Goal: Information Seeking & Learning: Learn about a topic

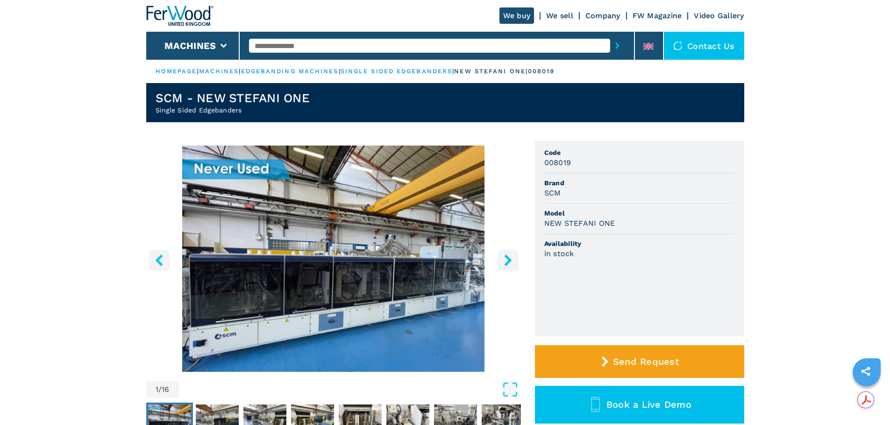
click at [509, 260] on icon "right-button" at bounding box center [507, 260] width 7 height 12
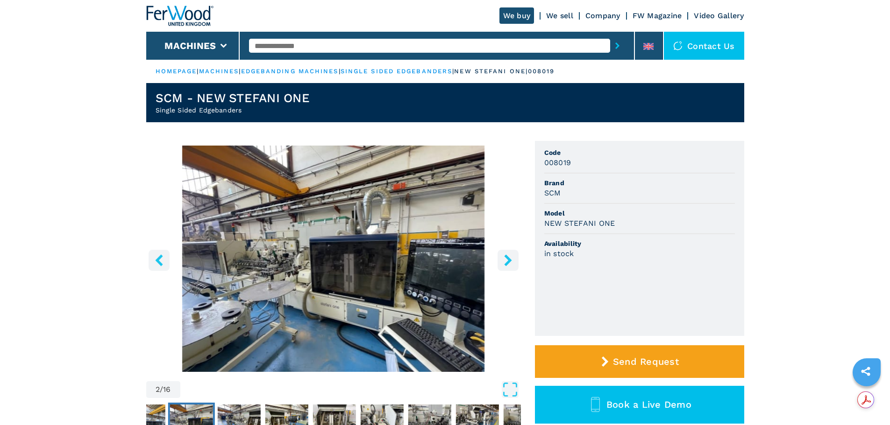
click at [509, 260] on icon "right-button" at bounding box center [507, 260] width 7 height 12
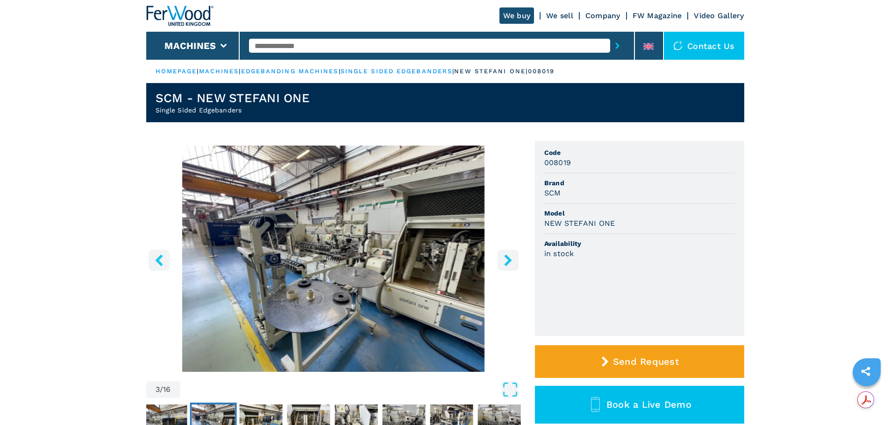
click at [509, 260] on icon "right-button" at bounding box center [507, 260] width 7 height 12
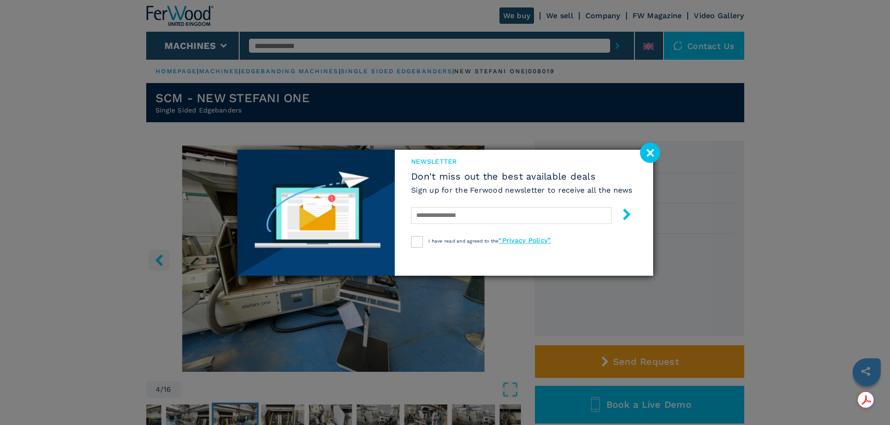
click at [647, 153] on image at bounding box center [650, 153] width 20 height 20
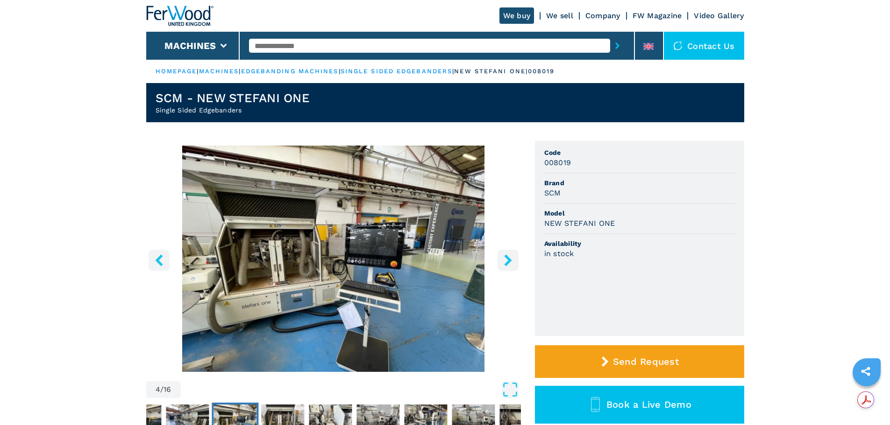
click at [507, 258] on icon "right-button" at bounding box center [507, 260] width 7 height 12
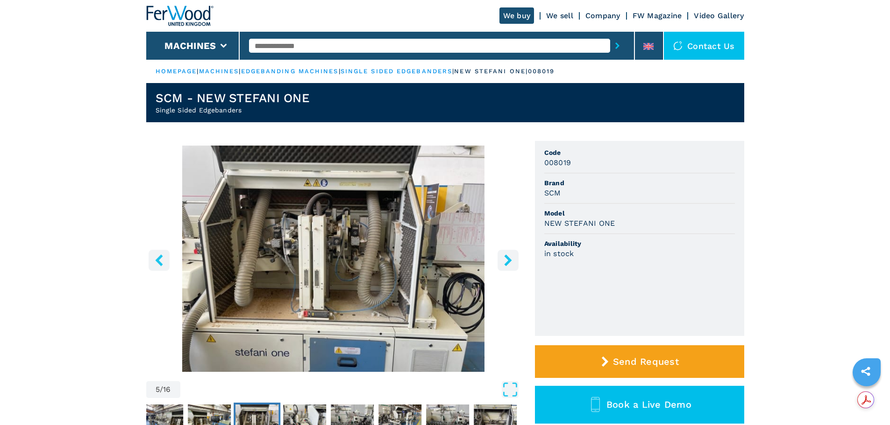
click at [507, 258] on icon "right-button" at bounding box center [507, 260] width 7 height 12
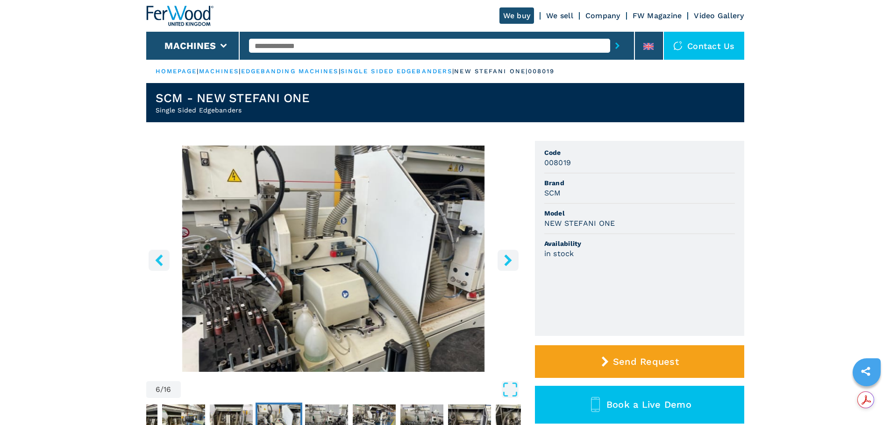
click at [507, 258] on icon "right-button" at bounding box center [507, 260] width 7 height 12
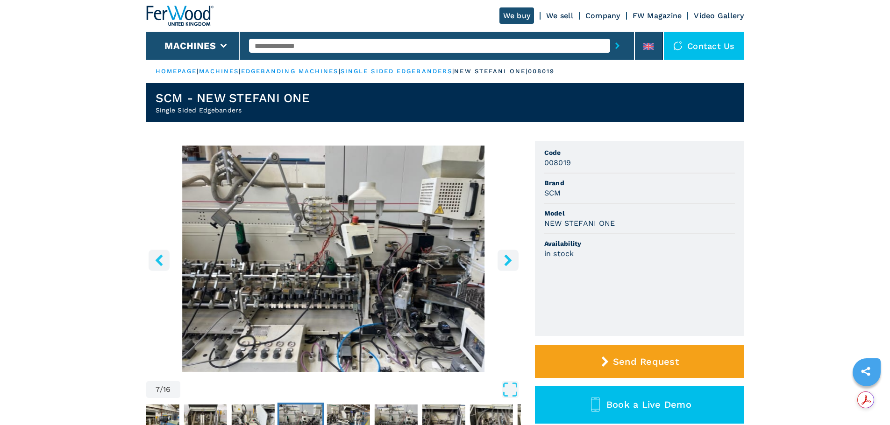
click at [507, 258] on icon "right-button" at bounding box center [507, 260] width 7 height 12
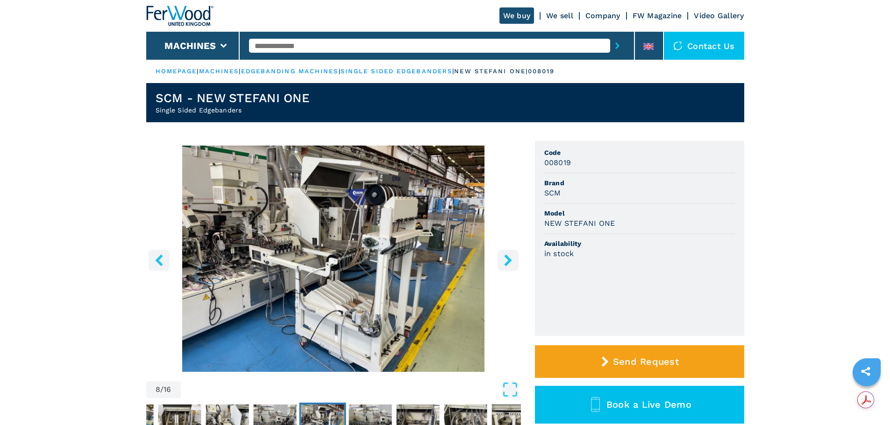
click at [507, 258] on icon "right-button" at bounding box center [507, 260] width 7 height 12
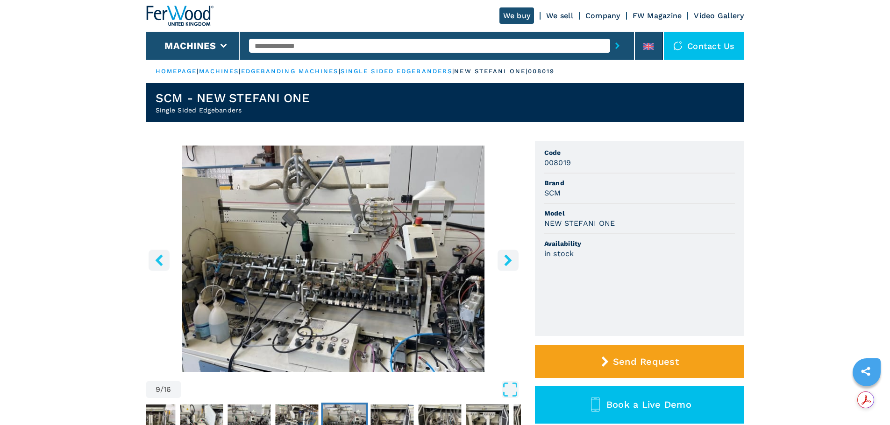
click at [507, 258] on icon "right-button" at bounding box center [507, 260] width 7 height 12
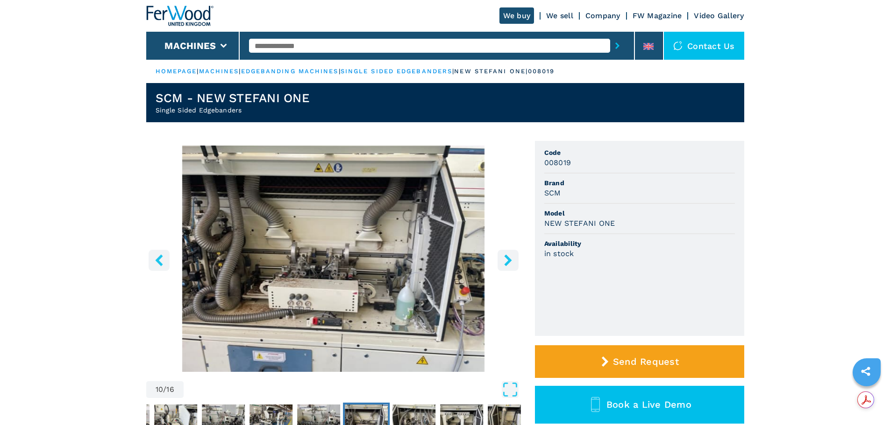
click at [507, 258] on icon "right-button" at bounding box center [507, 260] width 7 height 12
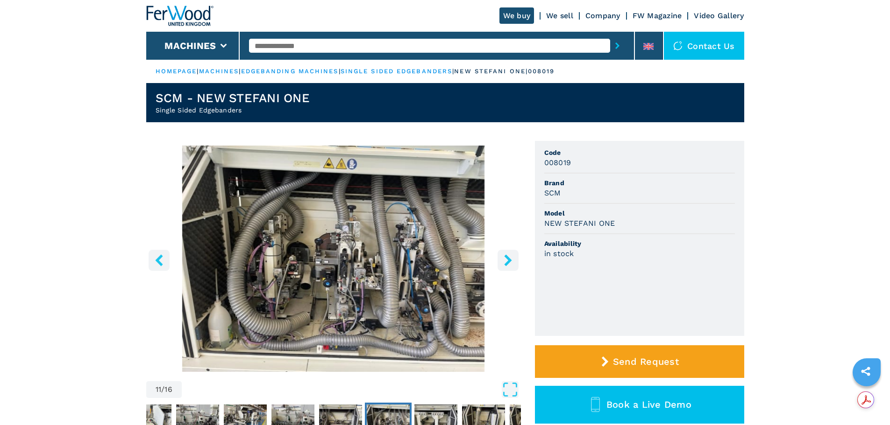
click at [507, 258] on icon "right-button" at bounding box center [507, 260] width 7 height 12
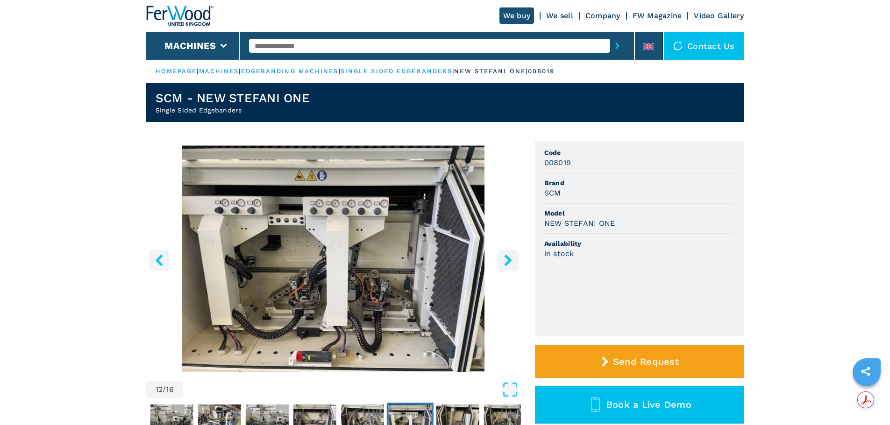
click at [507, 258] on icon "right-button" at bounding box center [507, 260] width 7 height 12
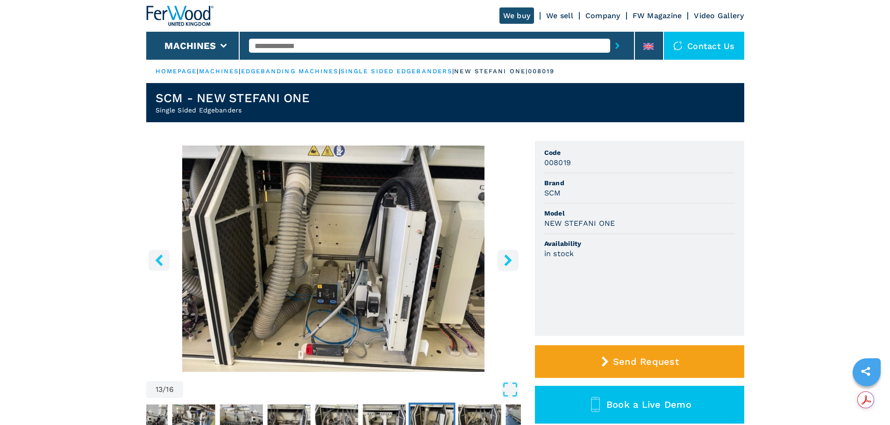
click at [507, 258] on icon "right-button" at bounding box center [507, 260] width 7 height 12
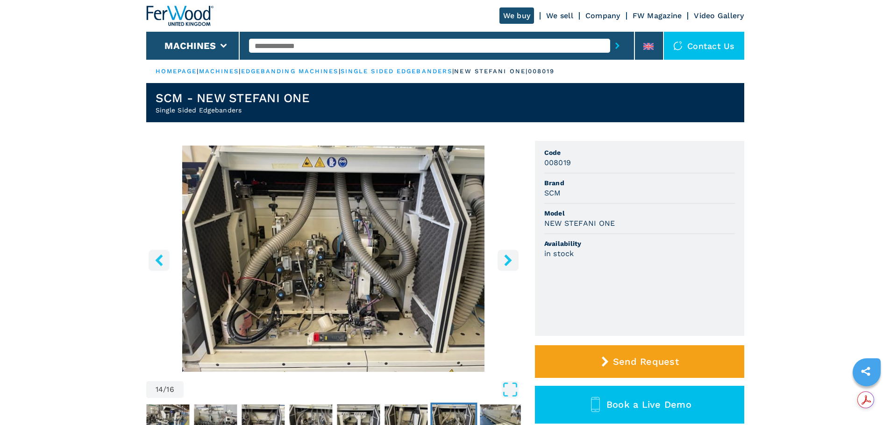
click at [507, 258] on icon "right-button" at bounding box center [507, 260] width 7 height 12
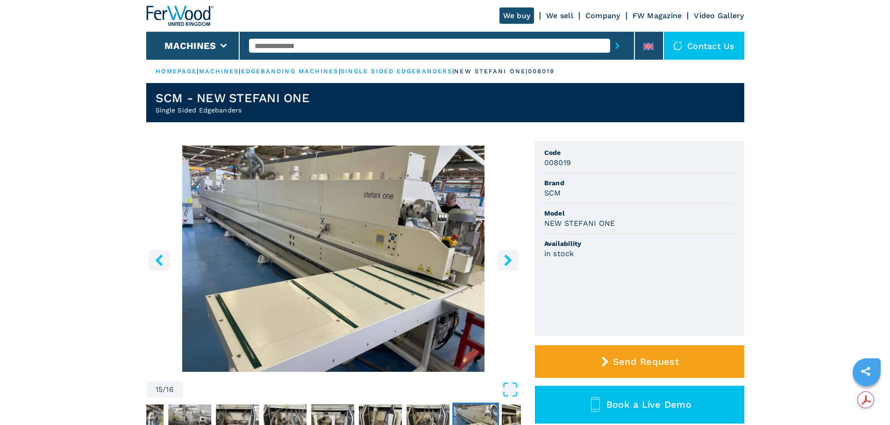
click at [507, 258] on icon "right-button" at bounding box center [507, 260] width 7 height 12
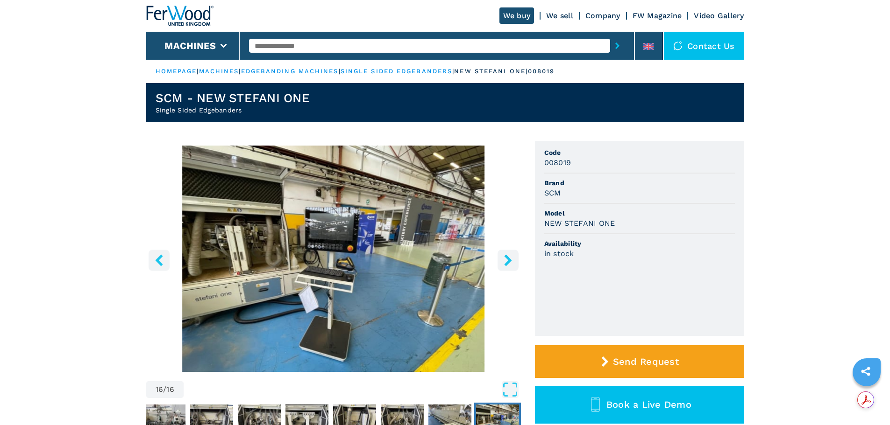
click at [507, 258] on icon "right-button" at bounding box center [507, 260] width 7 height 12
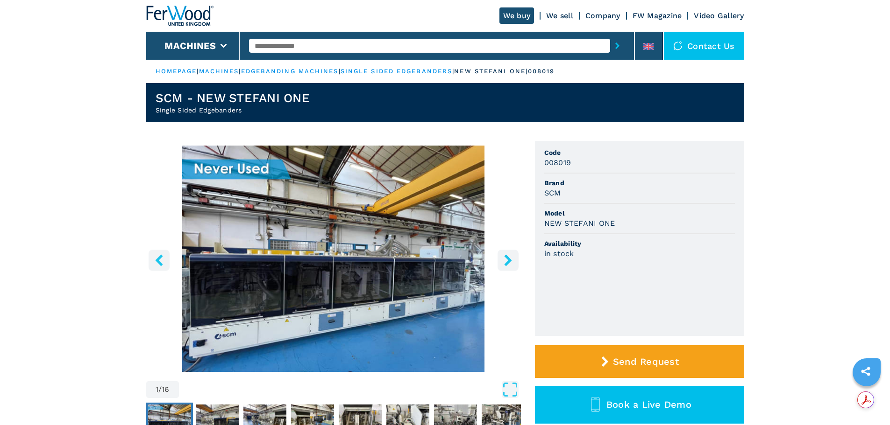
click at [507, 258] on icon "right-button" at bounding box center [507, 260] width 7 height 12
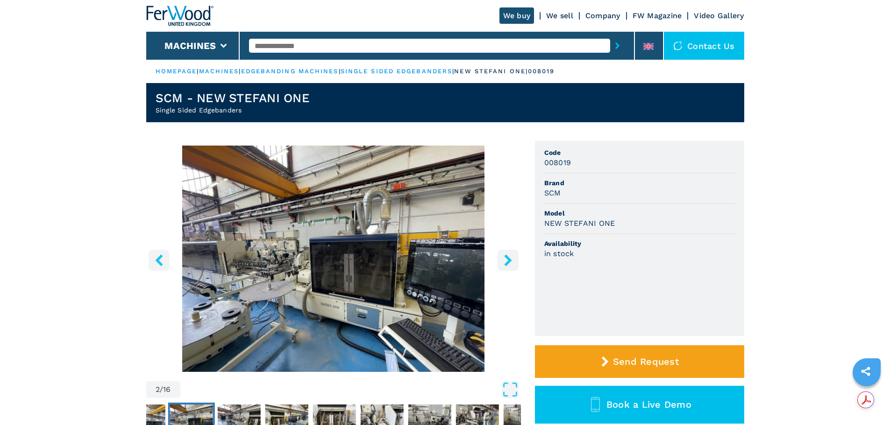
click at [507, 258] on icon "right-button" at bounding box center [507, 260] width 7 height 12
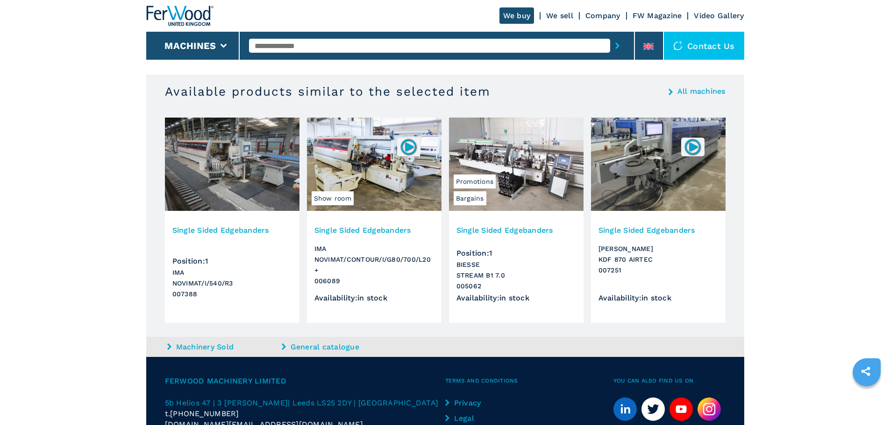
scroll to position [607, 0]
click at [643, 228] on h3 "Single Sided Edgebanders" at bounding box center [658, 230] width 120 height 11
click at [650, 229] on h3 "Single Sided Edgebanders" at bounding box center [658, 230] width 120 height 11
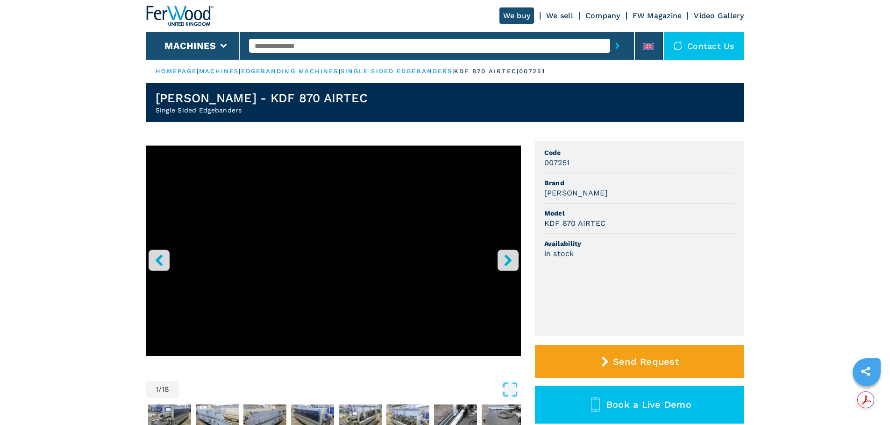
click at [507, 265] on icon "right-button" at bounding box center [508, 260] width 12 height 12
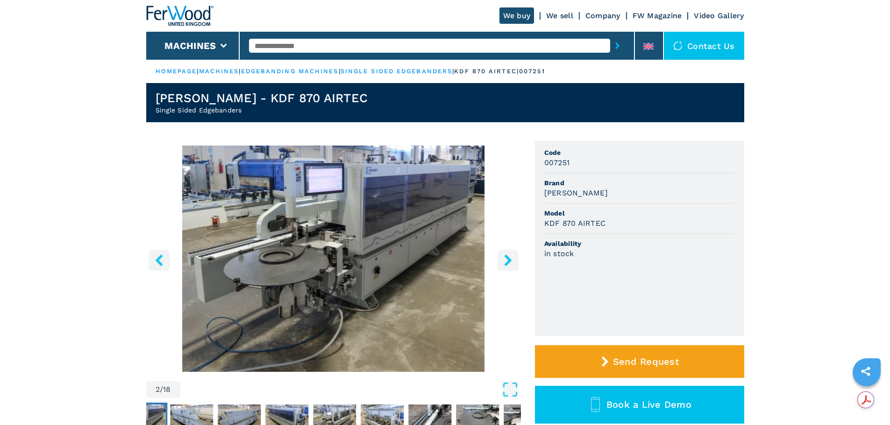
click at [507, 265] on icon "right-button" at bounding box center [508, 260] width 12 height 12
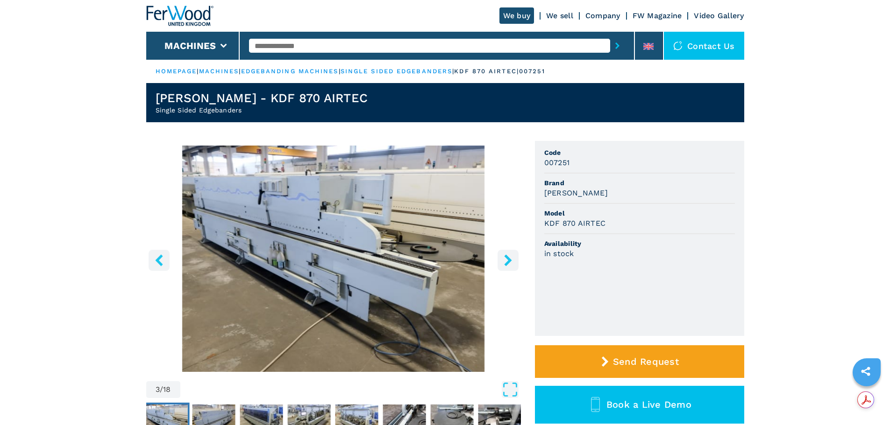
click at [507, 265] on icon "right-button" at bounding box center [508, 260] width 12 height 12
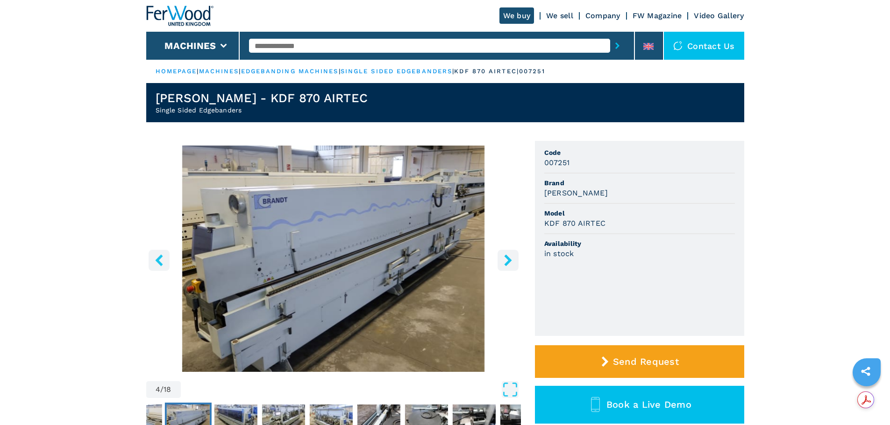
click at [507, 265] on icon "right-button" at bounding box center [508, 260] width 12 height 12
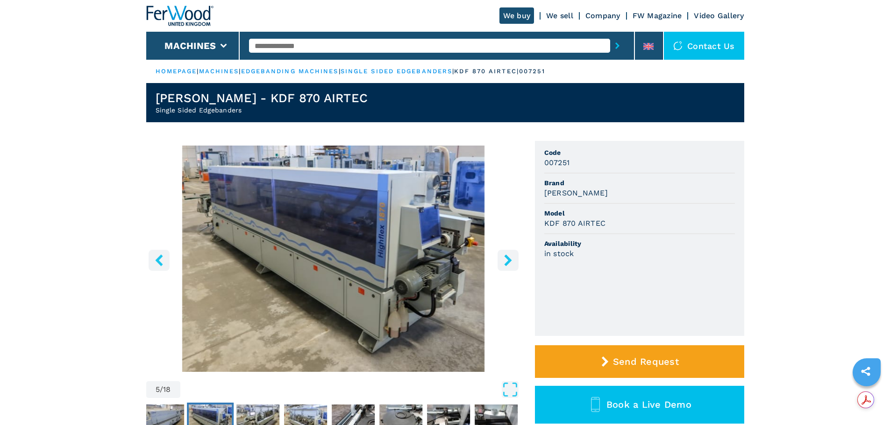
click at [507, 265] on icon "right-button" at bounding box center [508, 260] width 12 height 12
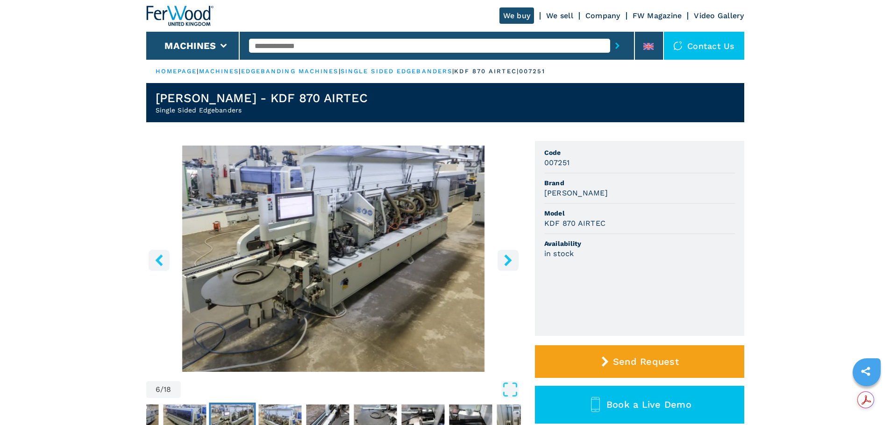
click at [507, 265] on icon "right-button" at bounding box center [508, 260] width 12 height 12
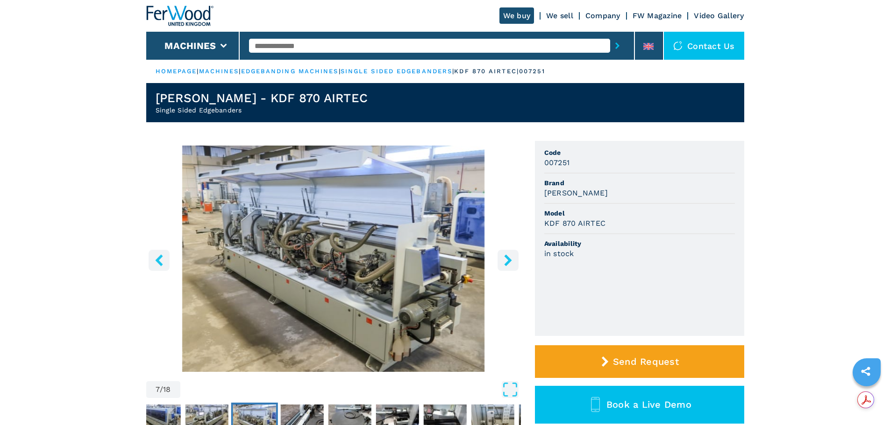
click at [507, 265] on icon "right-button" at bounding box center [508, 260] width 12 height 12
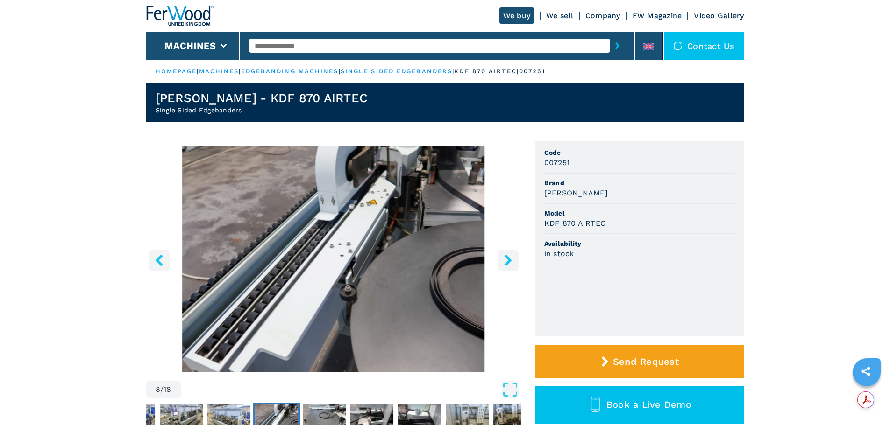
click at [507, 264] on icon "right-button" at bounding box center [507, 260] width 7 height 12
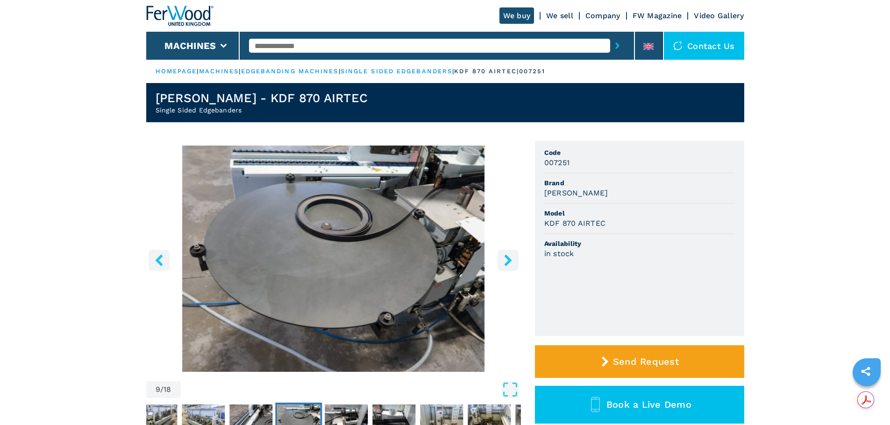
click at [507, 264] on icon "right-button" at bounding box center [507, 260] width 7 height 12
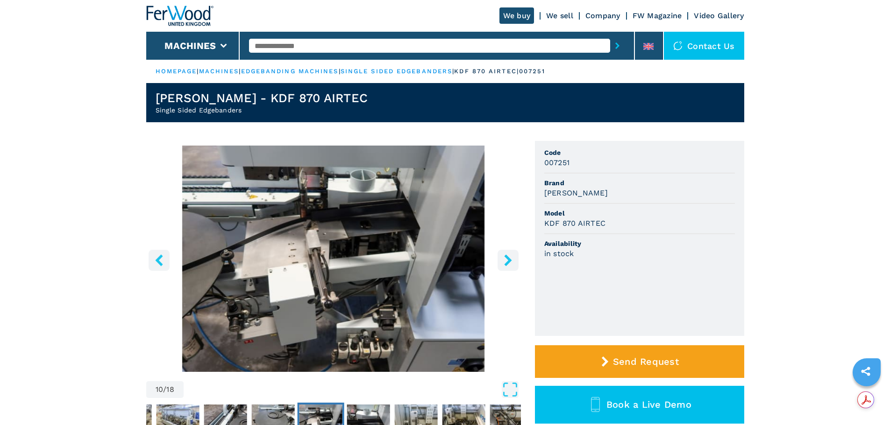
click at [507, 264] on icon "right-button" at bounding box center [507, 260] width 7 height 12
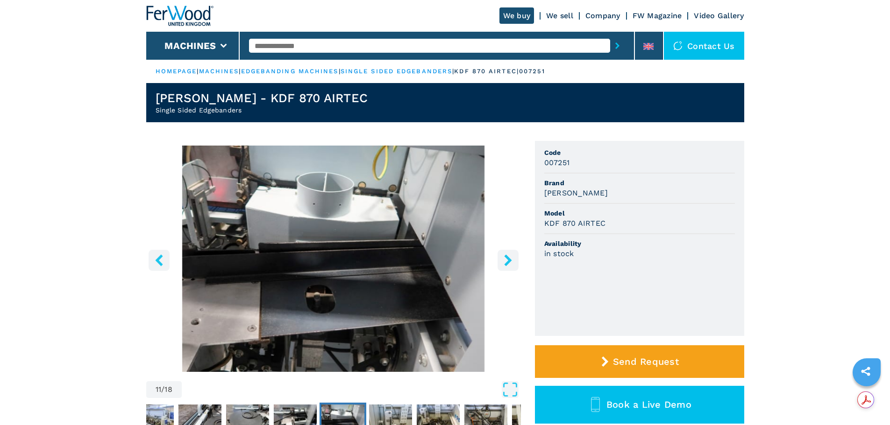
click at [507, 264] on icon "right-button" at bounding box center [507, 260] width 7 height 12
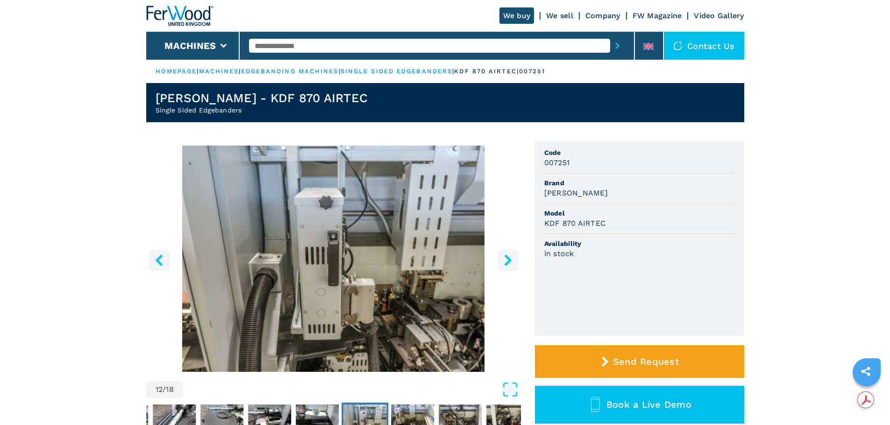
click at [507, 264] on icon "right-button" at bounding box center [507, 260] width 7 height 12
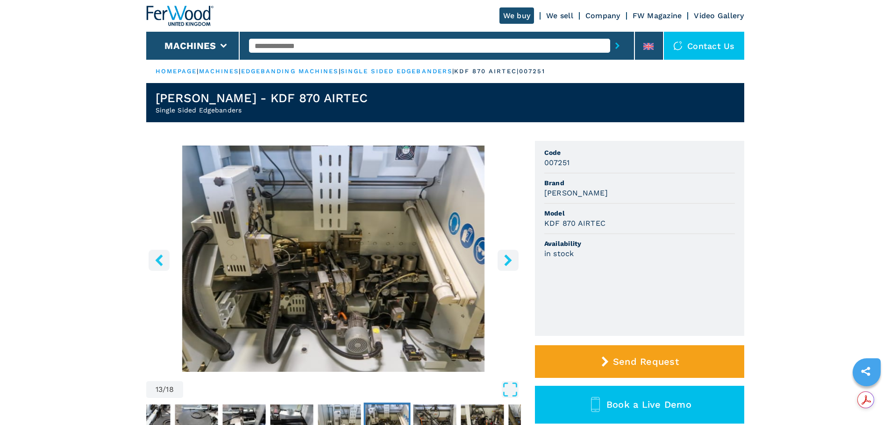
click at [507, 264] on icon "right-button" at bounding box center [507, 260] width 7 height 12
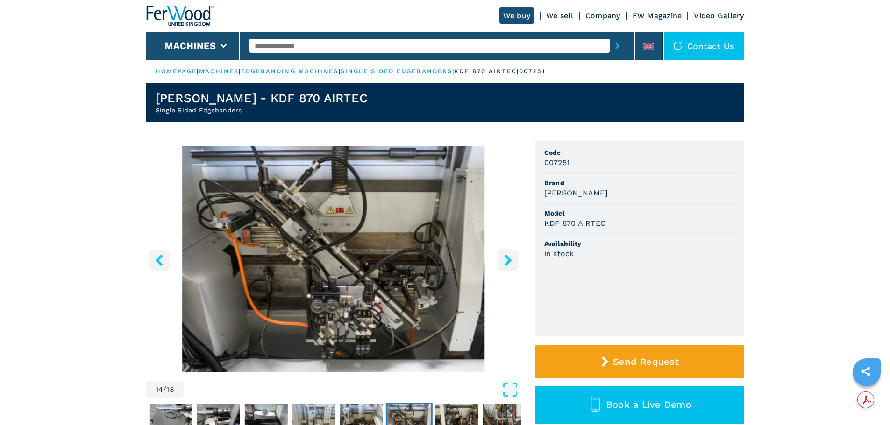
click at [507, 264] on icon "right-button" at bounding box center [507, 260] width 7 height 12
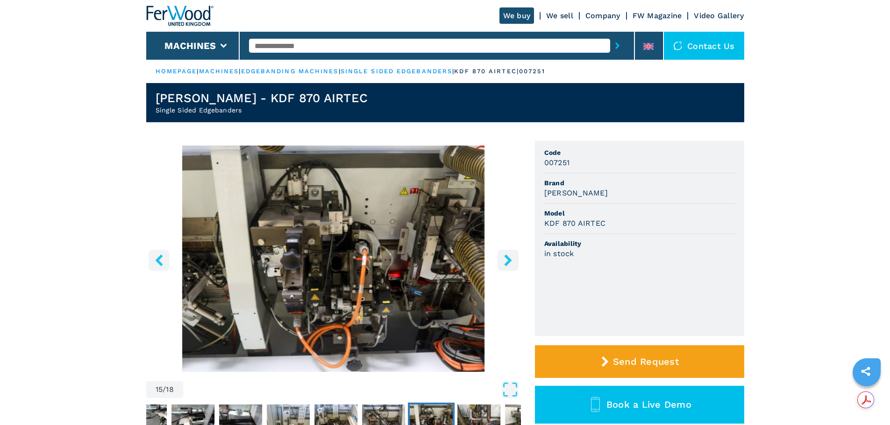
click at [507, 264] on icon "right-button" at bounding box center [507, 260] width 7 height 12
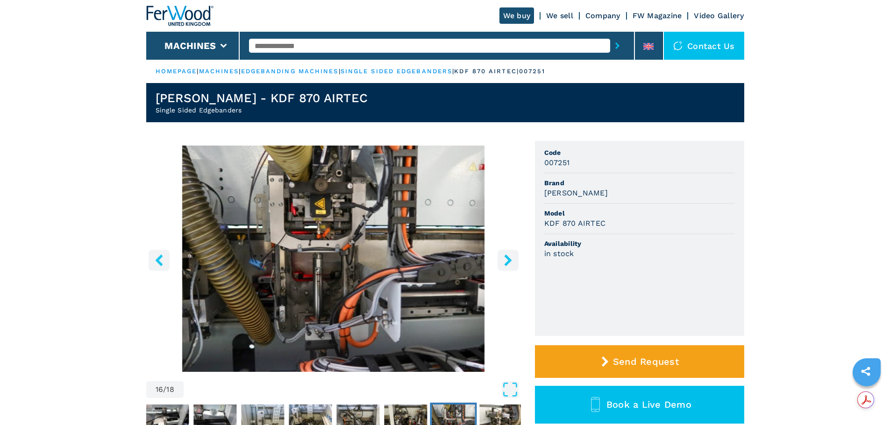
click at [507, 264] on icon "right-button" at bounding box center [507, 260] width 7 height 12
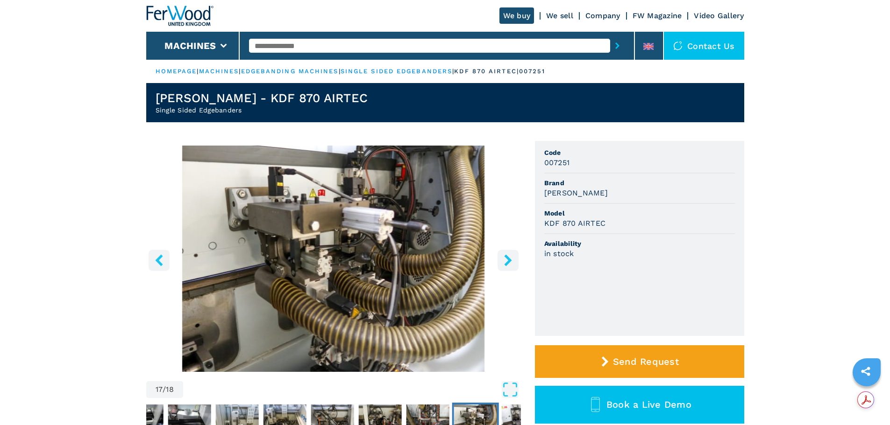
click at [507, 264] on icon "right-button" at bounding box center [507, 260] width 7 height 12
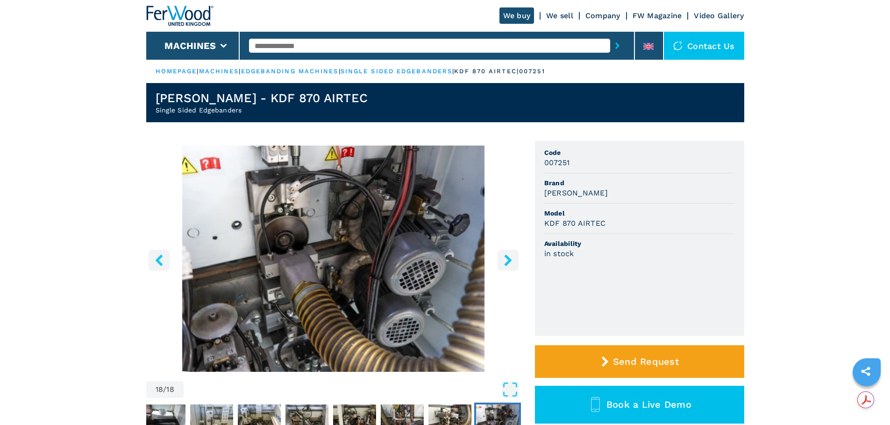
click at [507, 264] on icon "right-button" at bounding box center [507, 260] width 7 height 12
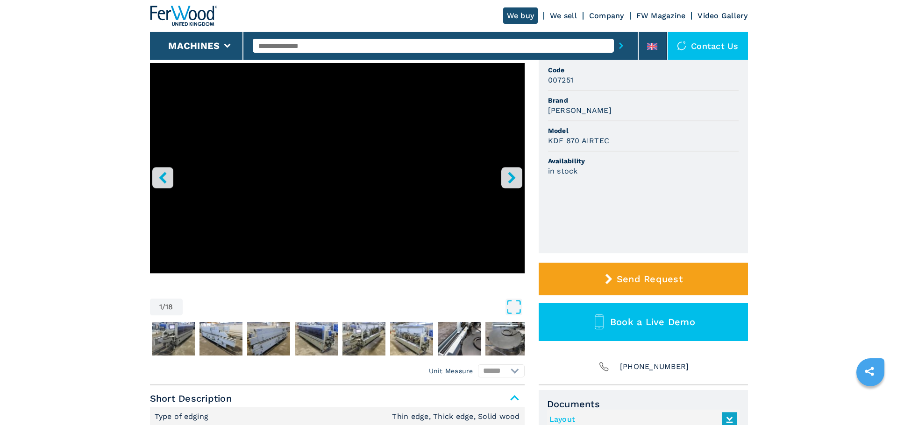
scroll to position [78, 0]
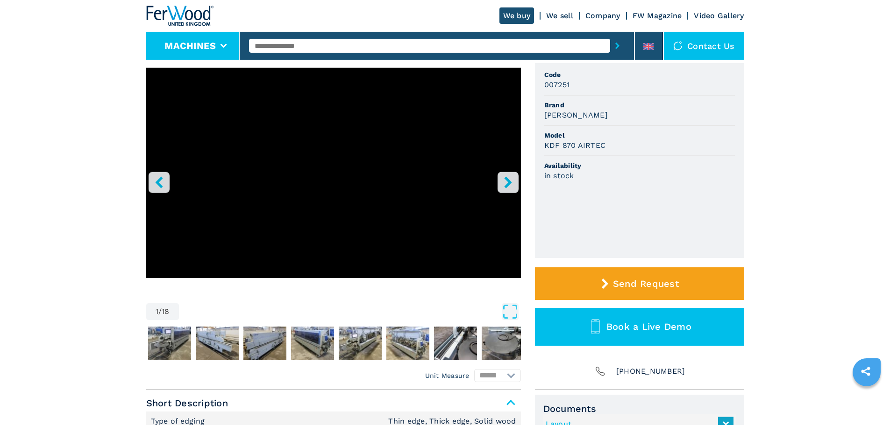
click at [222, 46] on icon at bounding box center [223, 46] width 7 height 4
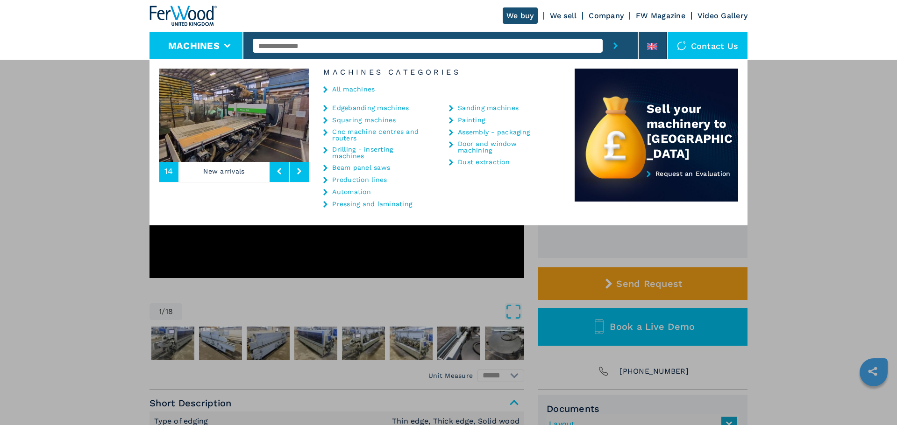
click at [359, 109] on link "Edgebanding machines" at bounding box center [370, 108] width 77 height 7
click at [338, 109] on link "Edgebanding machines" at bounding box center [370, 108] width 77 height 7
click at [325, 108] on icon at bounding box center [325, 108] width 4 height 7
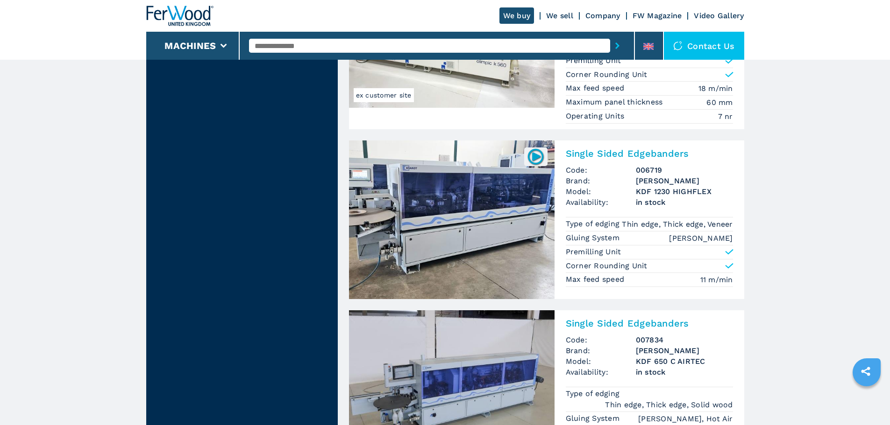
scroll to position [1961, 0]
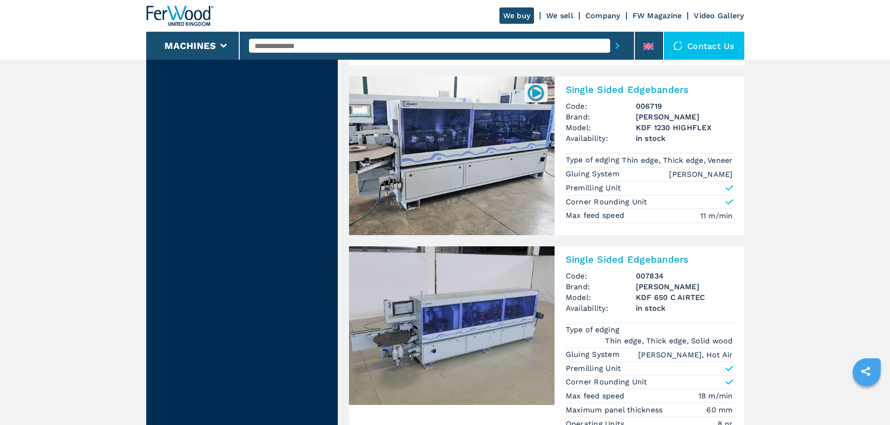
click at [445, 165] on img at bounding box center [451, 156] width 205 height 159
click at [603, 91] on h2 "Single Sided Edgebanders" at bounding box center [648, 89] width 167 height 11
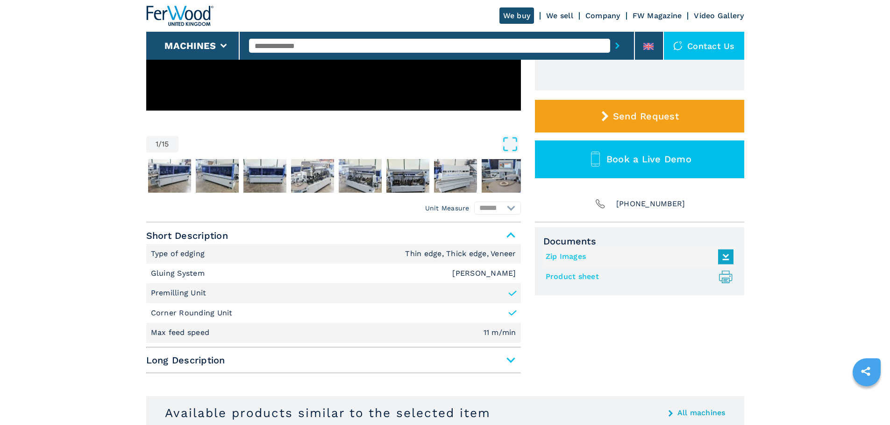
scroll to position [280, 0]
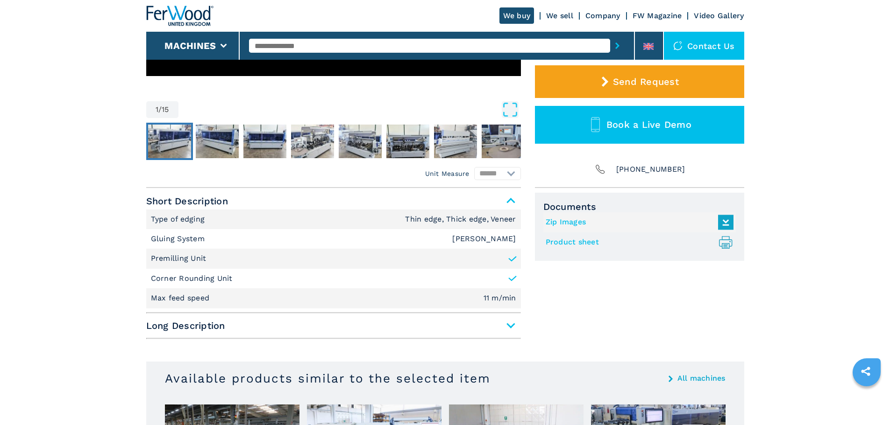
click at [174, 143] on img "Go to Slide 2" at bounding box center [169, 142] width 43 height 34
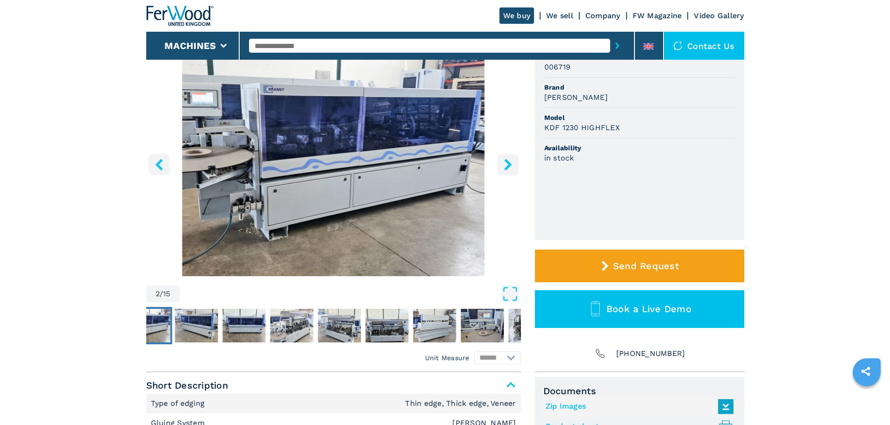
scroll to position [93, 0]
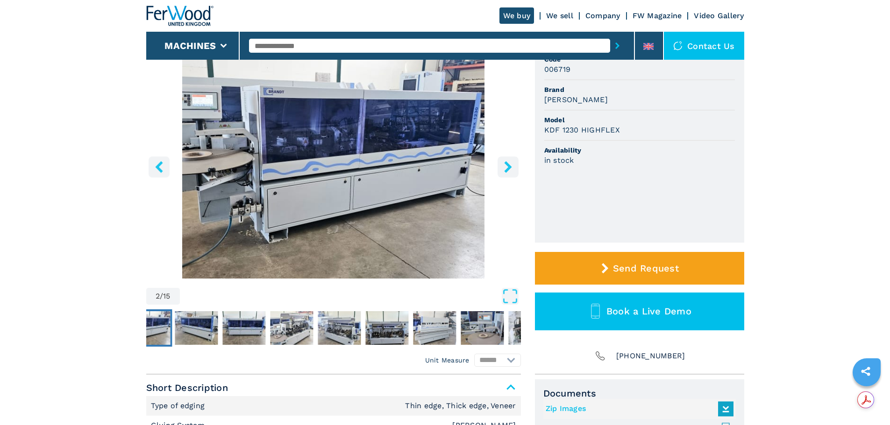
click at [508, 167] on icon "right-button" at bounding box center [507, 167] width 7 height 12
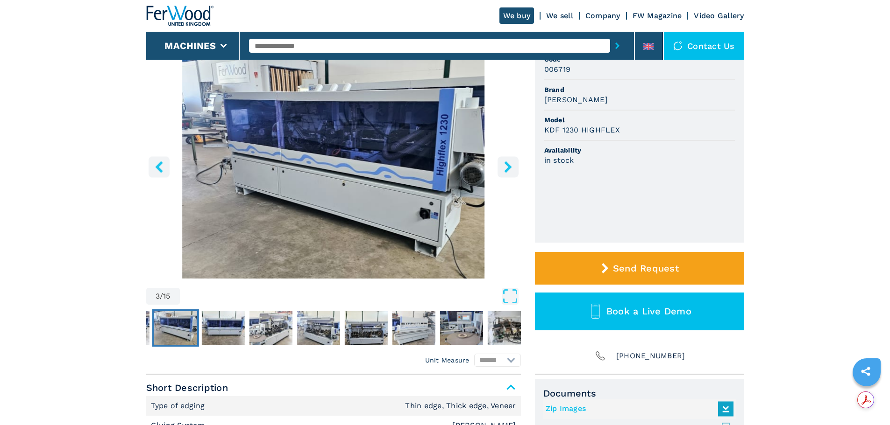
click at [508, 167] on icon "right-button" at bounding box center [507, 167] width 7 height 12
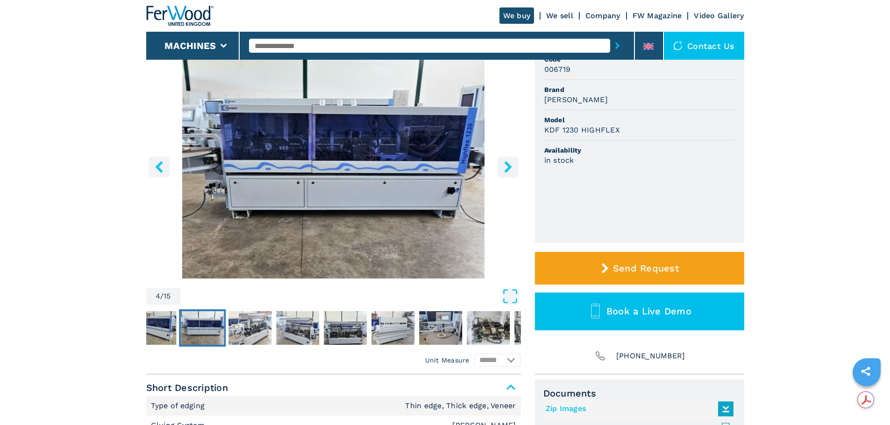
click at [508, 167] on icon "right-button" at bounding box center [507, 167] width 7 height 12
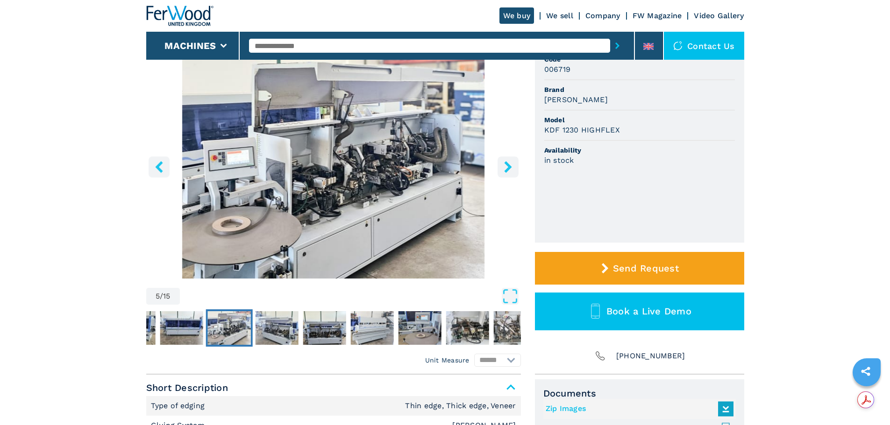
click at [508, 167] on icon "right-button" at bounding box center [507, 167] width 7 height 12
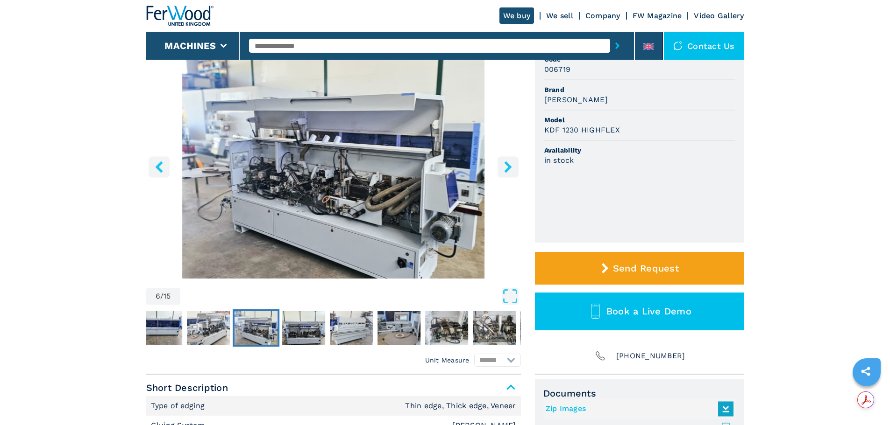
click at [508, 167] on icon "right-button" at bounding box center [507, 167] width 7 height 12
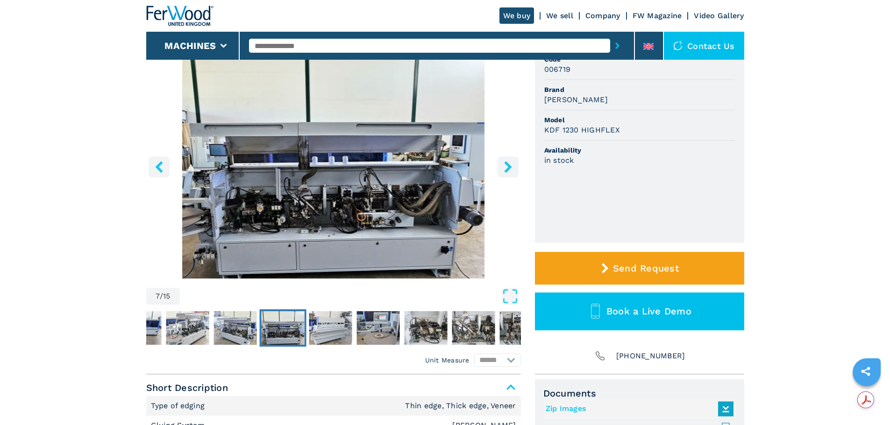
click at [508, 167] on icon "right-button" at bounding box center [507, 167] width 7 height 12
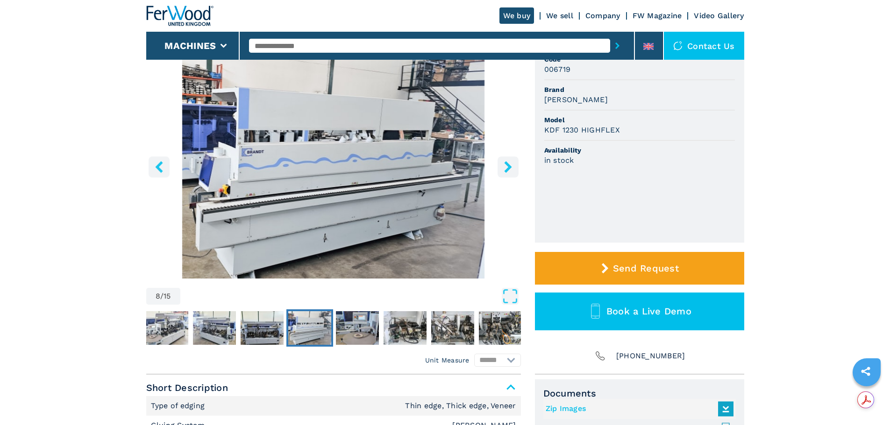
click at [508, 167] on icon "right-button" at bounding box center [507, 167] width 7 height 12
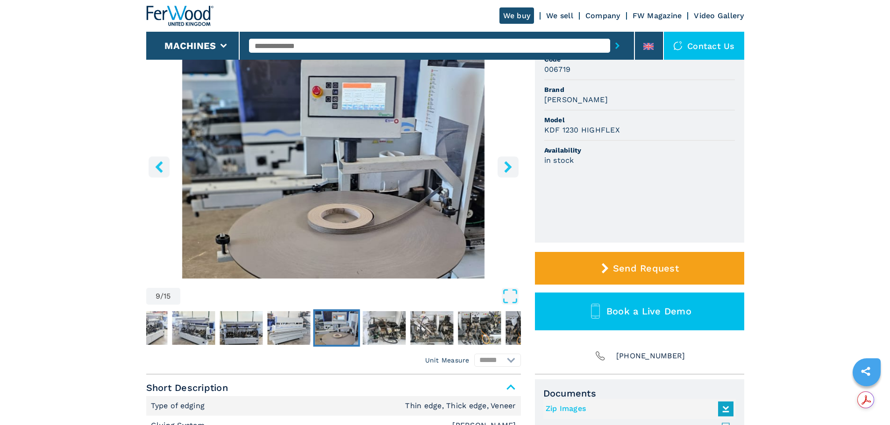
click at [508, 167] on icon "right-button" at bounding box center [507, 167] width 7 height 12
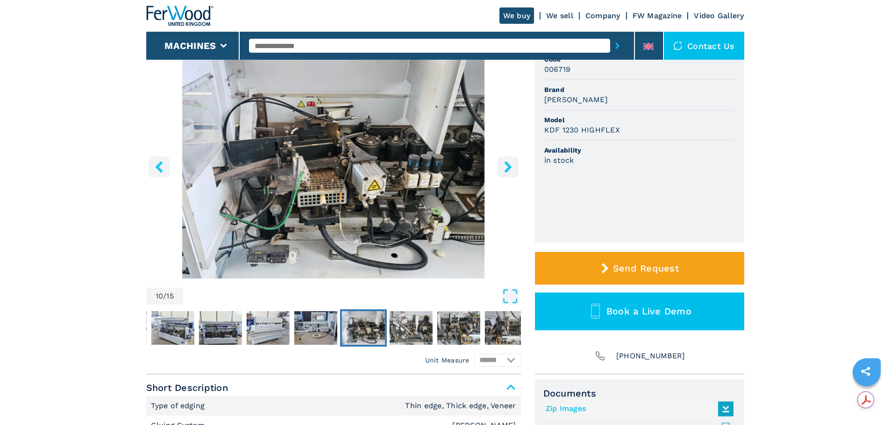
click at [508, 167] on icon "right-button" at bounding box center [507, 167] width 7 height 12
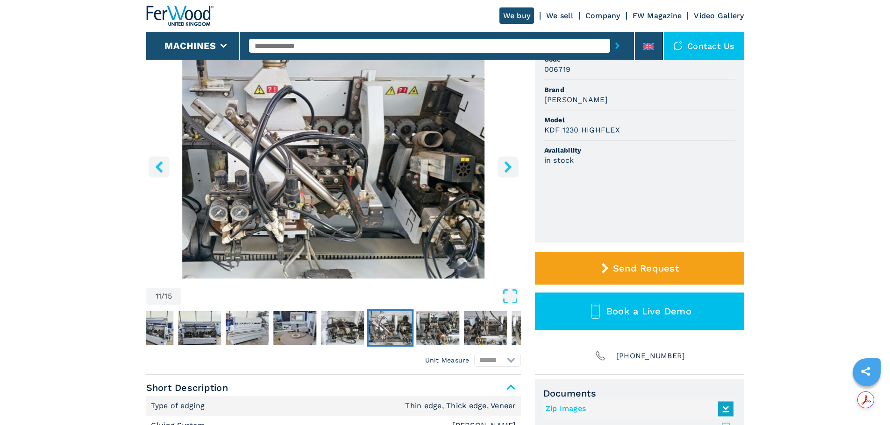
click at [508, 167] on icon "right-button" at bounding box center [507, 167] width 7 height 12
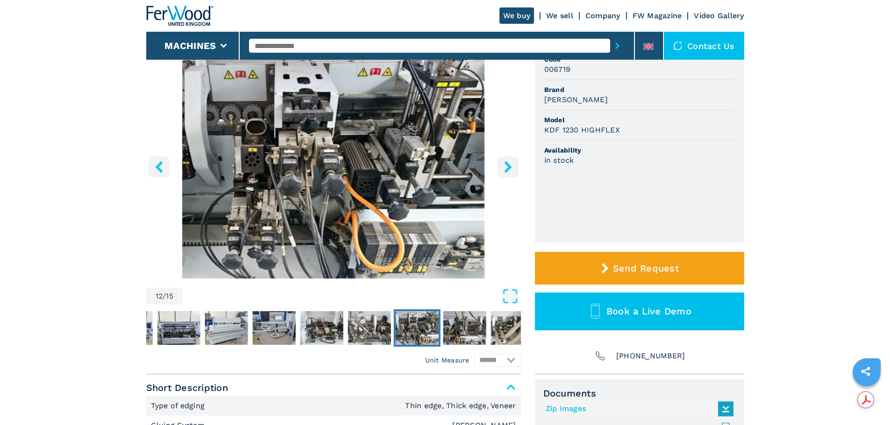
click at [508, 167] on icon "right-button" at bounding box center [507, 167] width 7 height 12
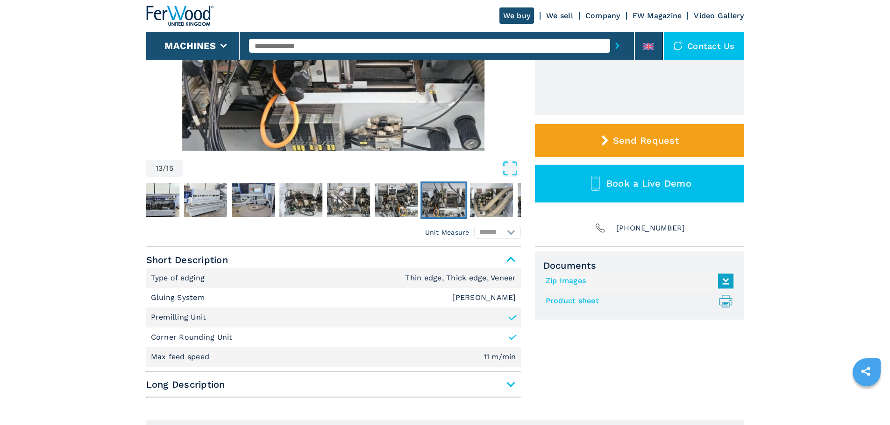
scroll to position [280, 0]
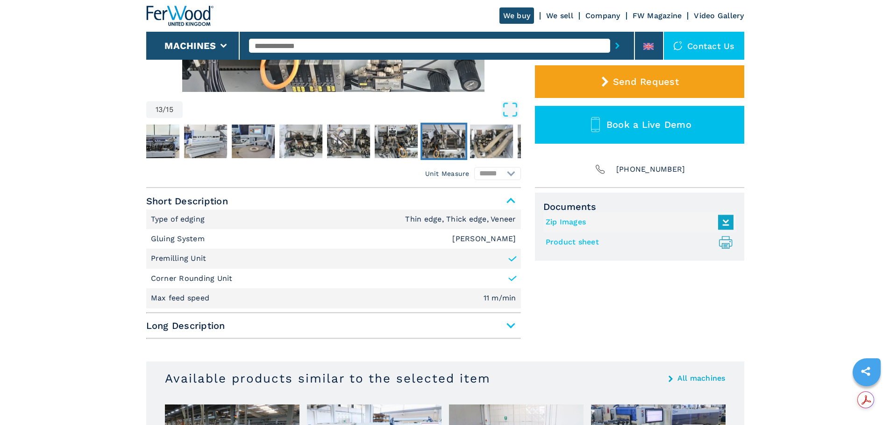
click at [512, 325] on span "Long Description" at bounding box center [333, 326] width 374 height 17
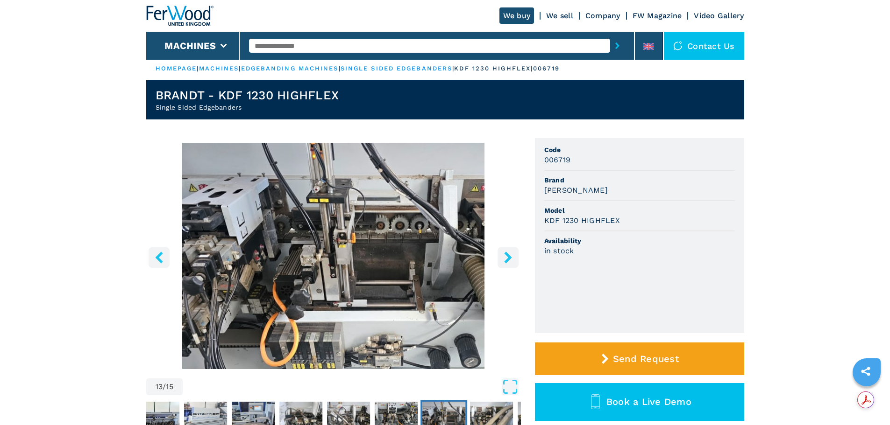
scroll to position [0, 0]
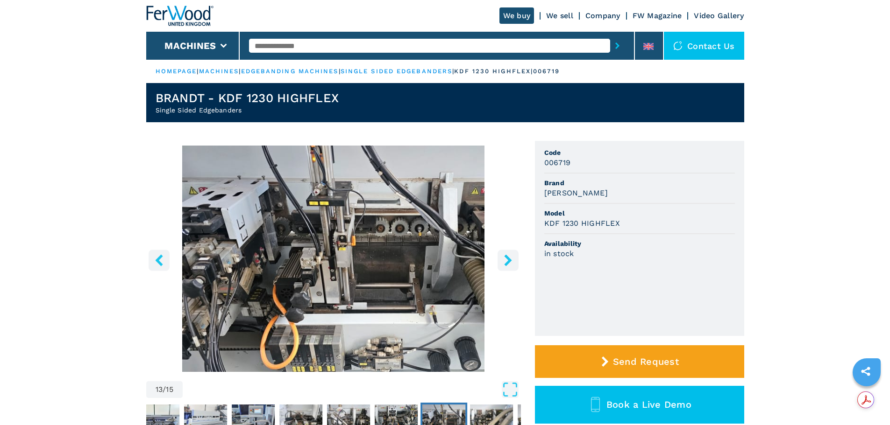
click at [506, 261] on icon "right-button" at bounding box center [508, 260] width 12 height 12
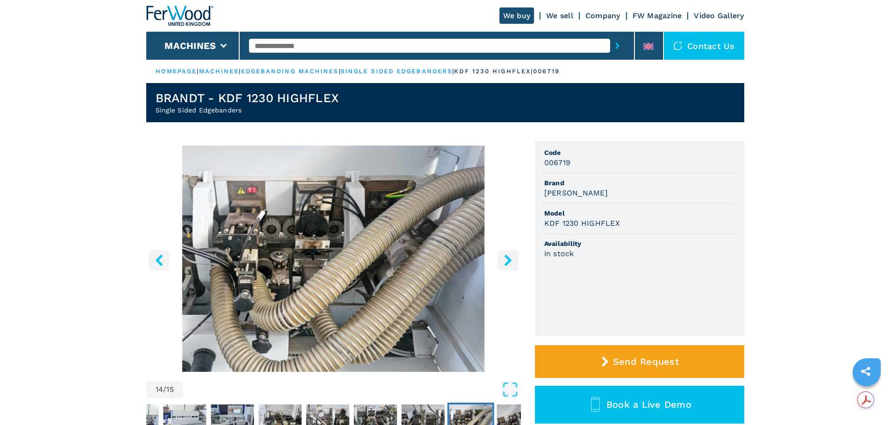
click at [506, 261] on icon "right-button" at bounding box center [508, 260] width 12 height 12
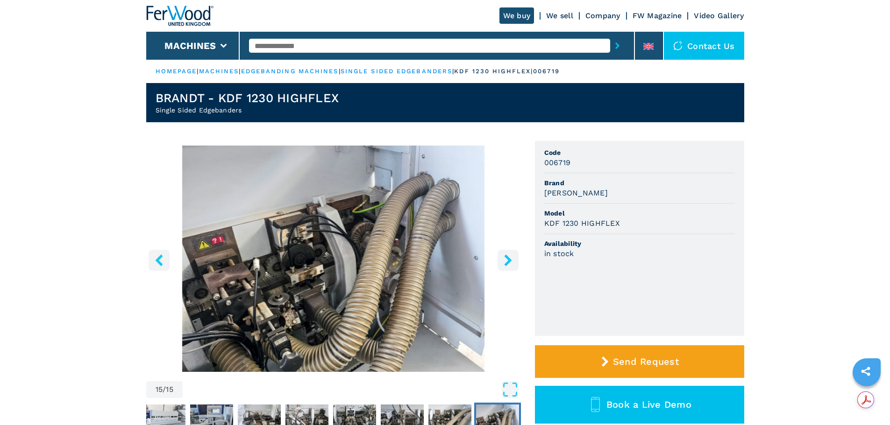
click at [506, 261] on icon "right-button" at bounding box center [508, 260] width 12 height 12
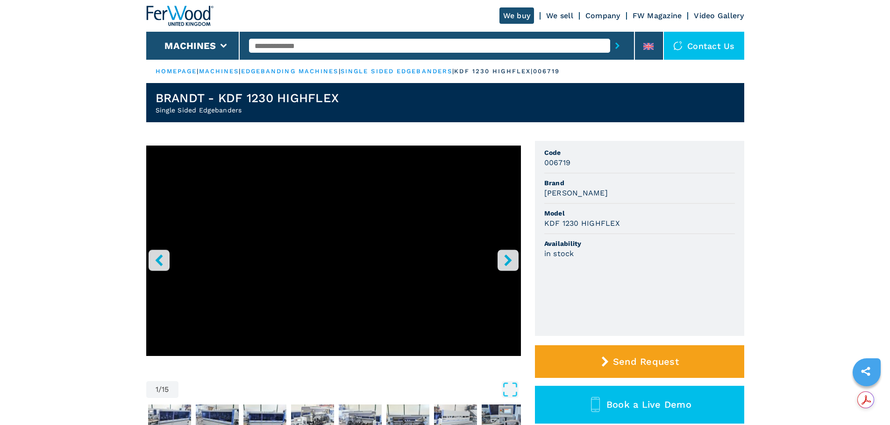
click at [506, 261] on icon "right-button" at bounding box center [508, 260] width 12 height 12
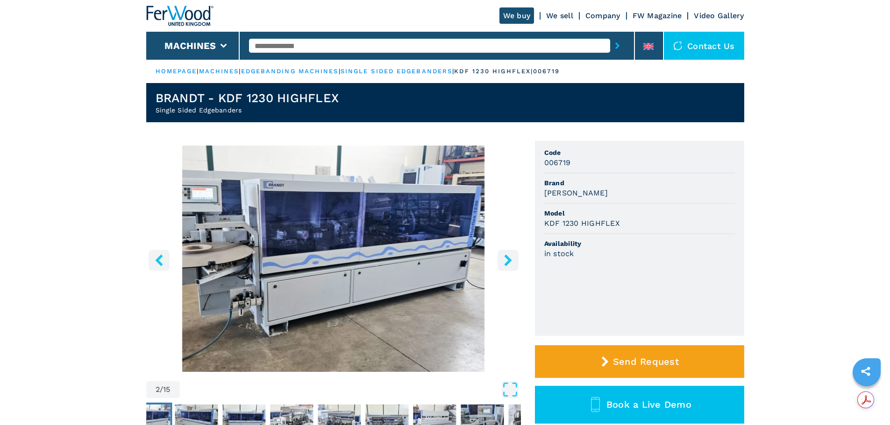
click at [506, 261] on icon "right-button" at bounding box center [508, 260] width 12 height 12
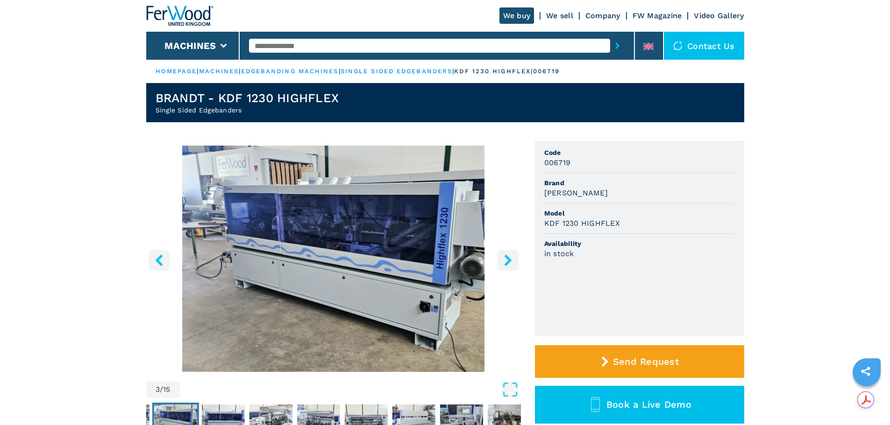
click at [506, 261] on icon "right-button" at bounding box center [508, 260] width 12 height 12
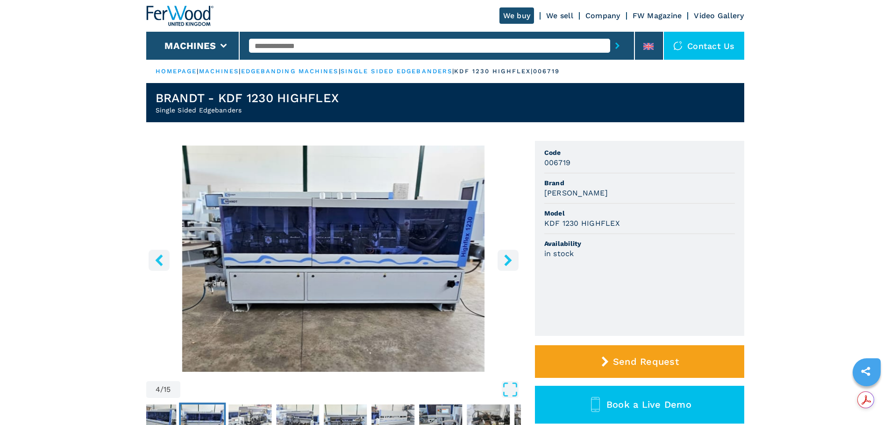
click at [506, 261] on icon "right-button" at bounding box center [508, 260] width 12 height 12
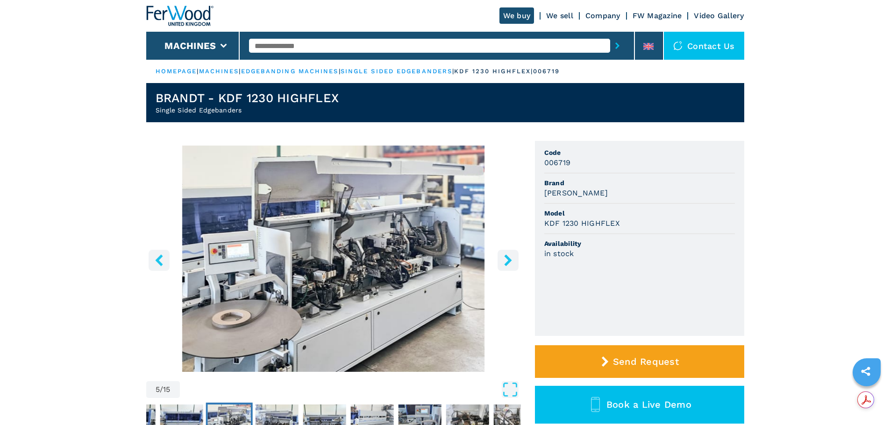
click at [506, 261] on icon "right-button" at bounding box center [508, 260] width 12 height 12
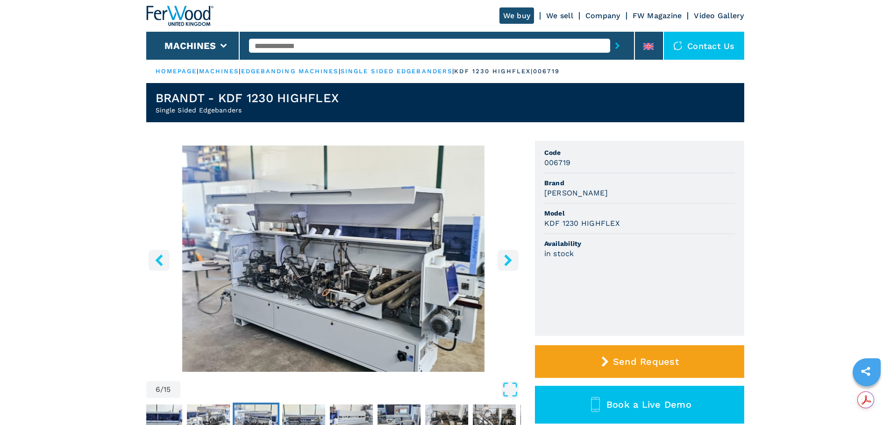
click at [506, 261] on icon "right-button" at bounding box center [508, 260] width 12 height 12
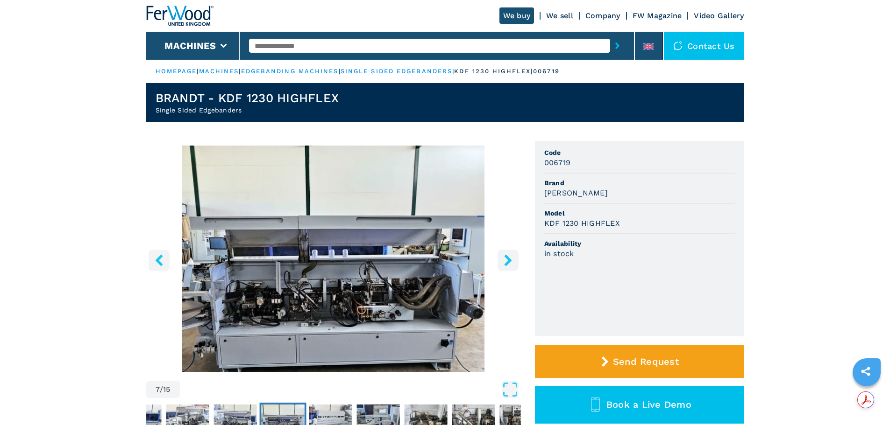
click at [506, 261] on icon "right-button" at bounding box center [508, 260] width 12 height 12
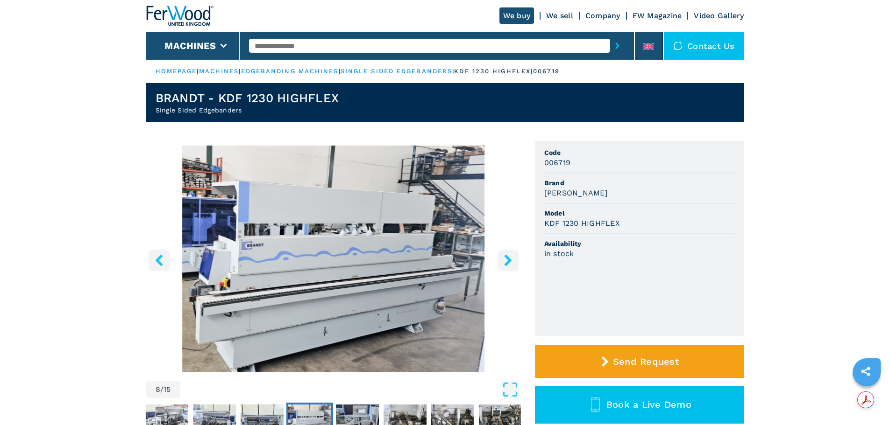
click at [506, 261] on icon "right-button" at bounding box center [508, 260] width 12 height 12
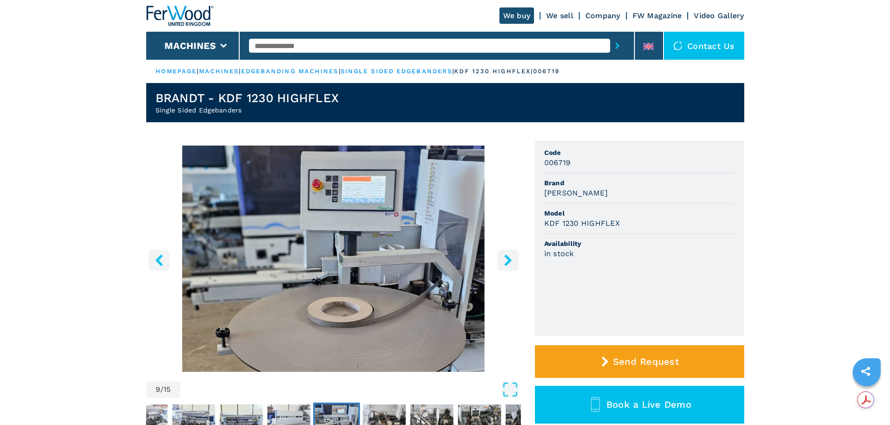
click at [508, 261] on icon "right-button" at bounding box center [507, 260] width 7 height 12
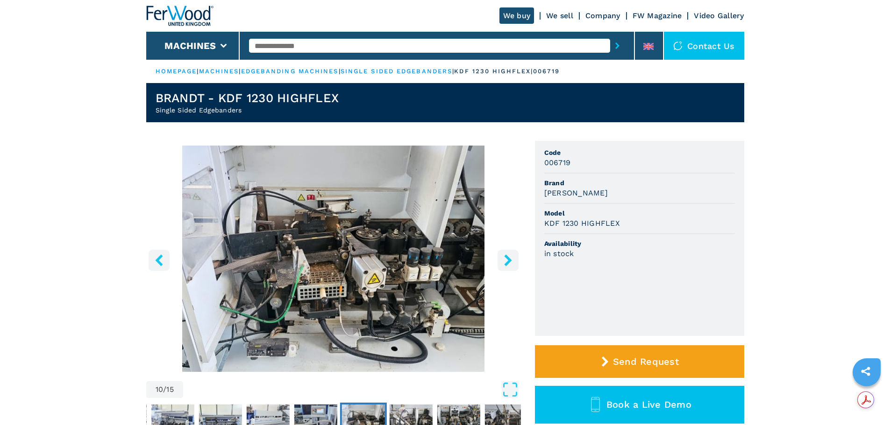
click at [154, 261] on icon "left-button" at bounding box center [159, 260] width 12 height 12
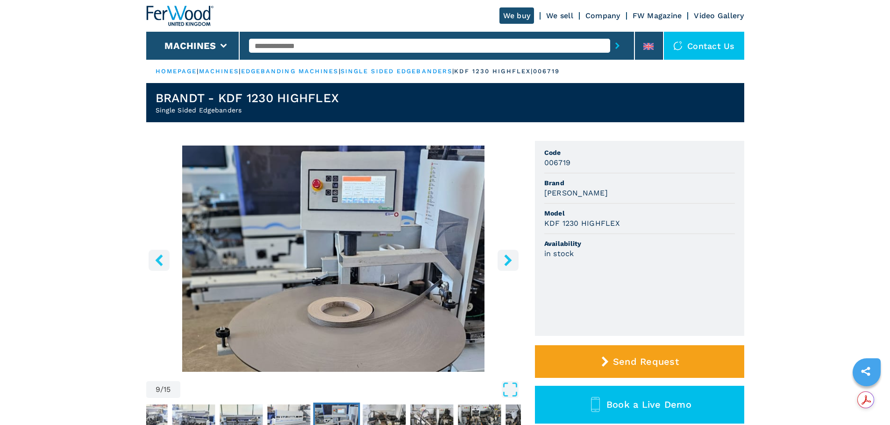
click at [369, 215] on img "Go to Slide 9" at bounding box center [333, 259] width 374 height 226
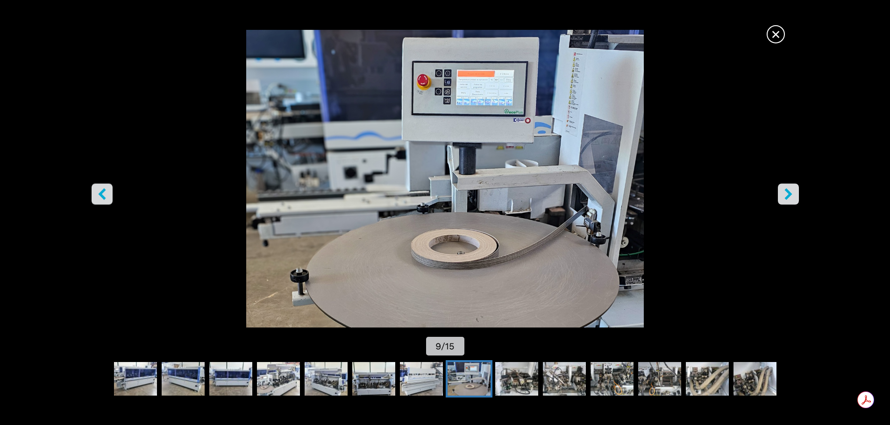
click at [786, 192] on icon "right-button" at bounding box center [788, 194] width 12 height 12
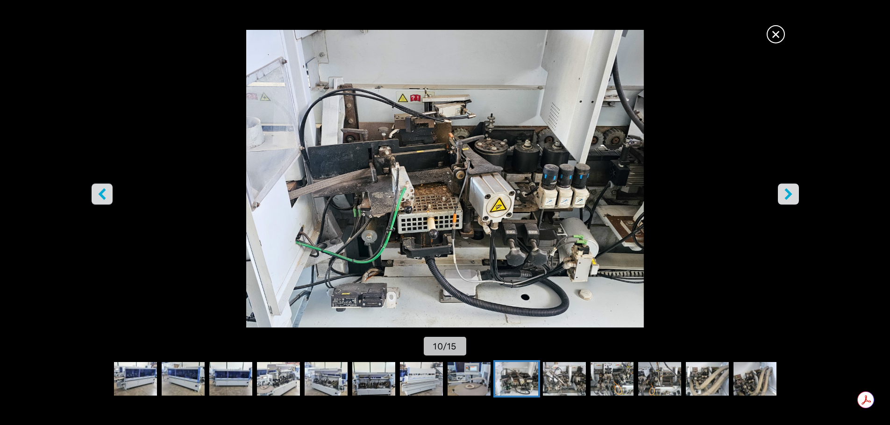
click at [786, 192] on icon "right-button" at bounding box center [788, 194] width 12 height 12
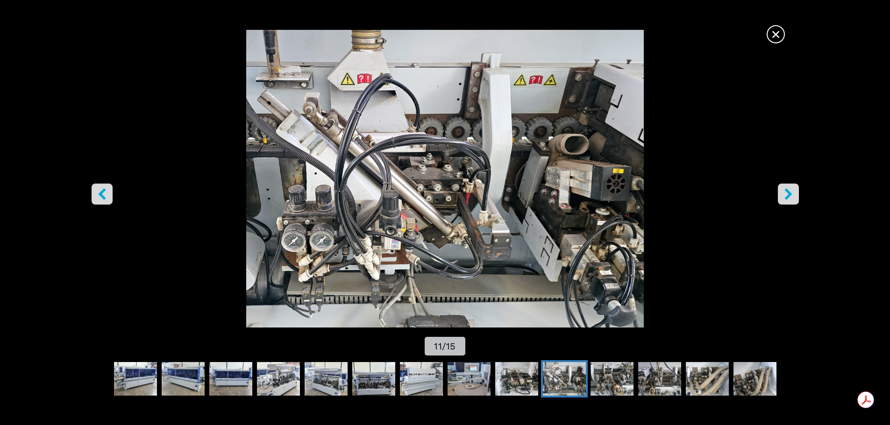
click at [786, 192] on icon "right-button" at bounding box center [788, 194] width 12 height 12
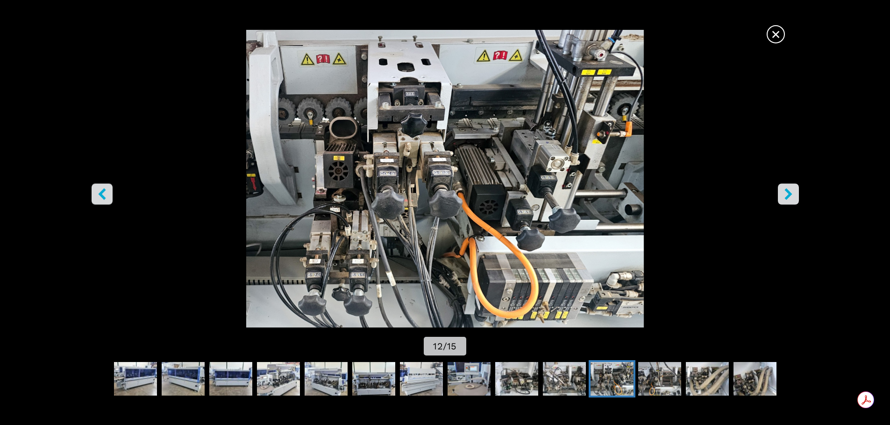
click at [786, 192] on icon "right-button" at bounding box center [788, 194] width 12 height 12
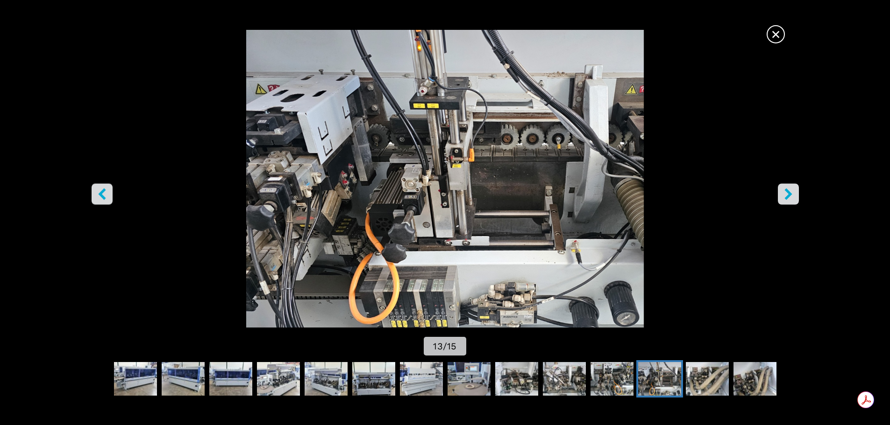
click at [786, 192] on icon "right-button" at bounding box center [788, 194] width 12 height 12
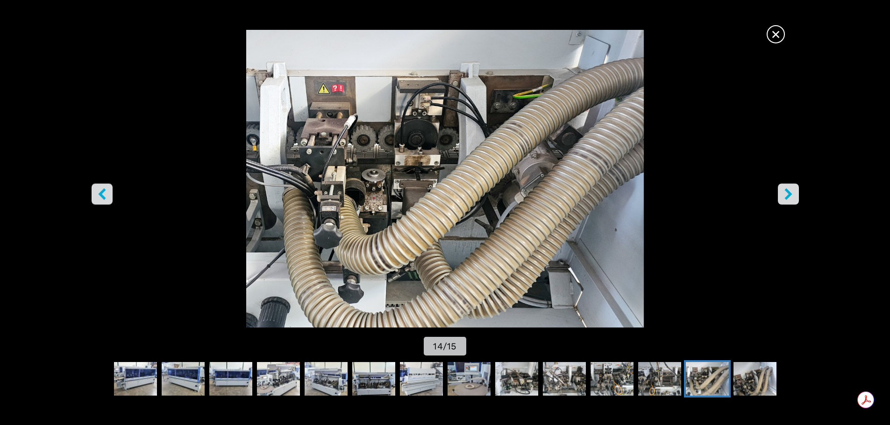
click at [786, 192] on icon "right-button" at bounding box center [788, 194] width 12 height 12
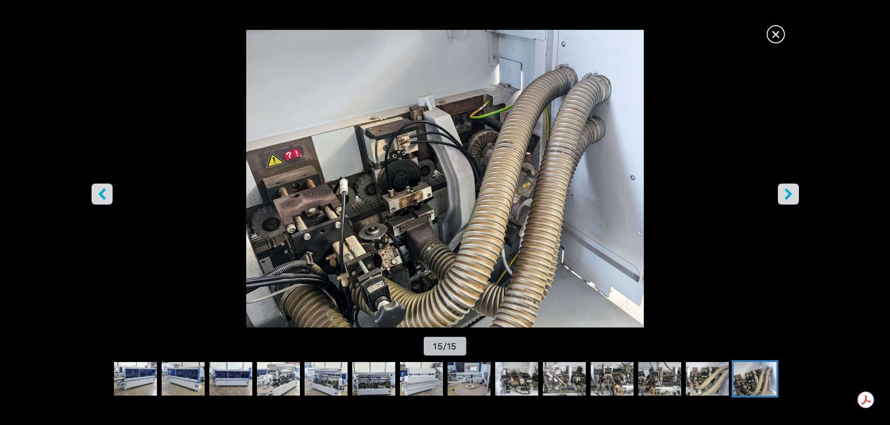
click at [786, 192] on icon "right-button" at bounding box center [788, 194] width 12 height 12
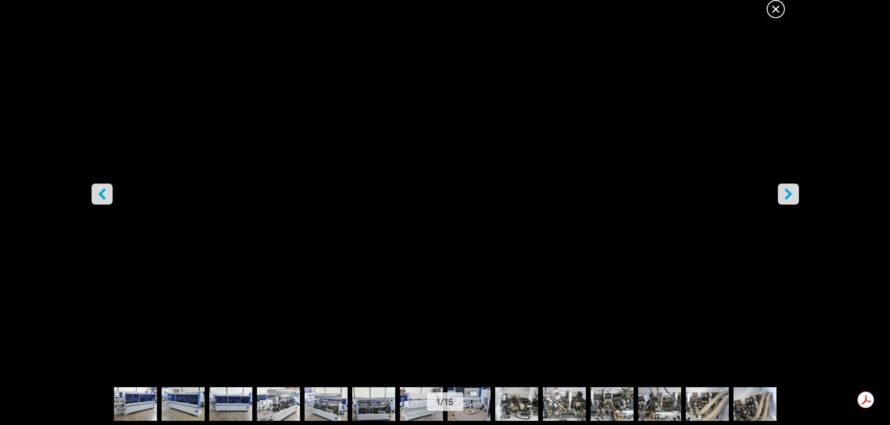
click at [786, 192] on icon "right-button" at bounding box center [788, 194] width 12 height 12
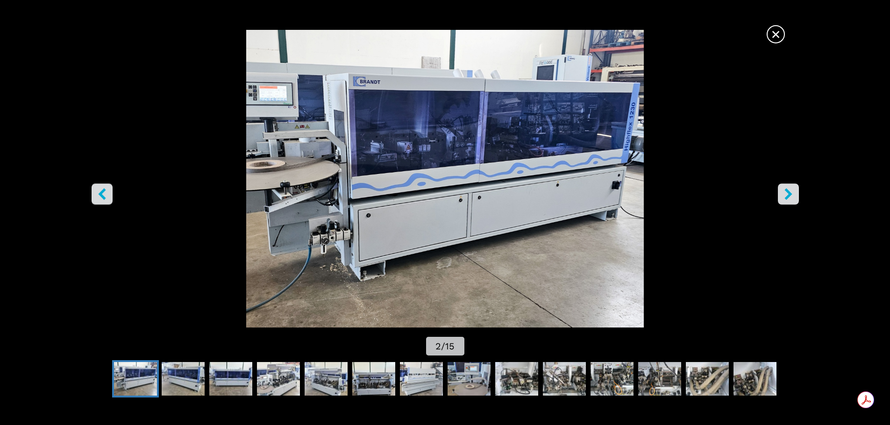
click at [786, 192] on icon "right-button" at bounding box center [788, 194] width 12 height 12
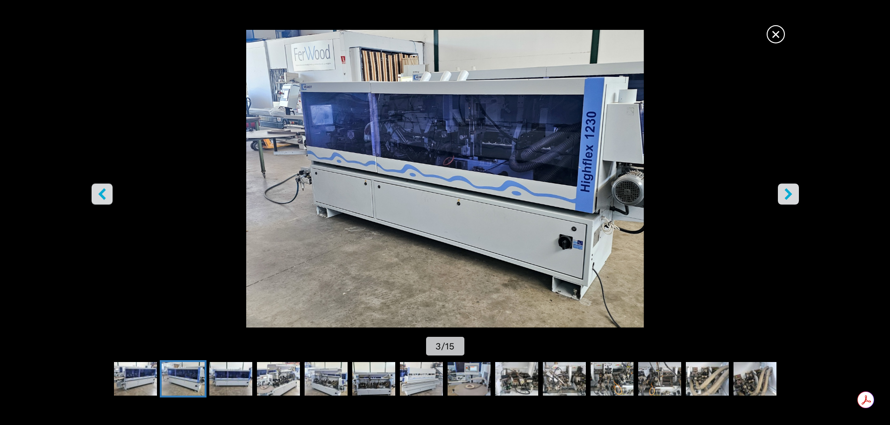
click at [772, 34] on span "×" at bounding box center [775, 32] width 16 height 16
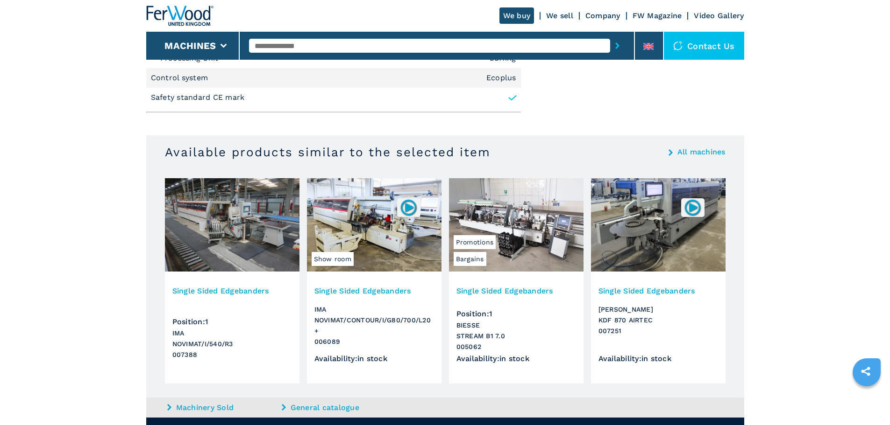
scroll to position [1133, 0]
